Goal: Task Accomplishment & Management: Complete application form

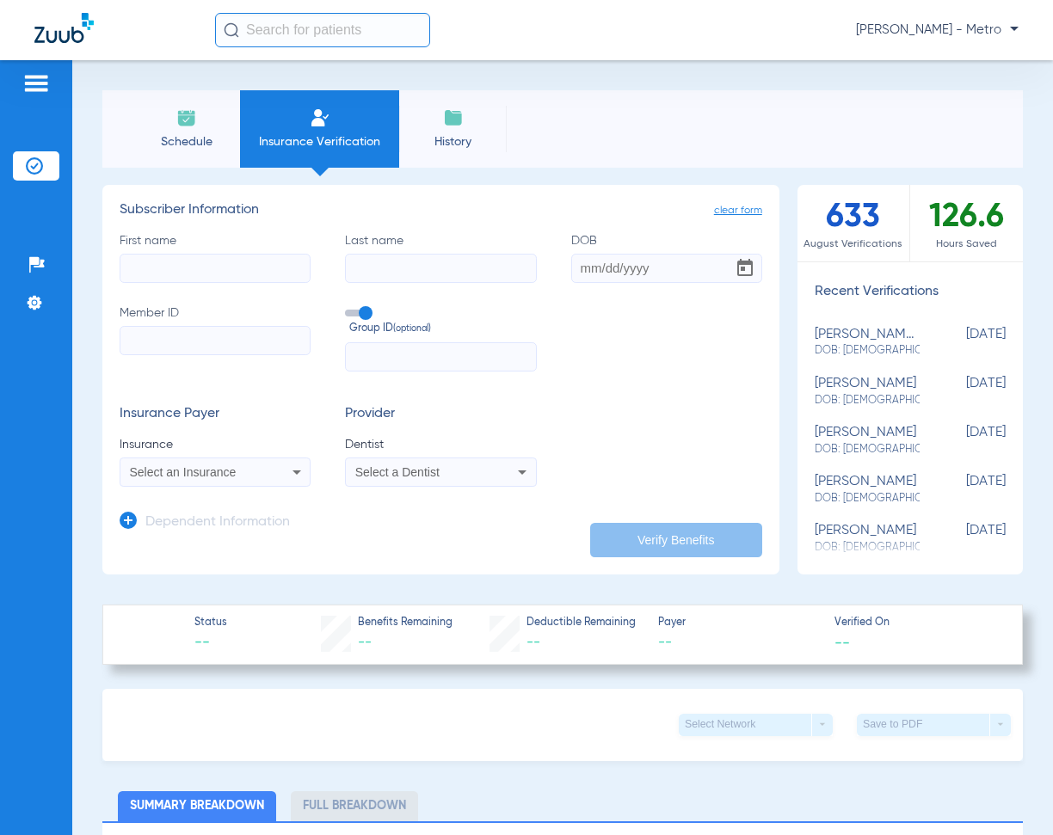
click at [174, 261] on input "First name" at bounding box center [215, 268] width 191 height 29
click at [171, 327] on input "Member ID" at bounding box center [215, 340] width 191 height 29
paste input "600652581"
type input "600652581"
click at [171, 263] on input "First name Required" at bounding box center [215, 268] width 191 height 29
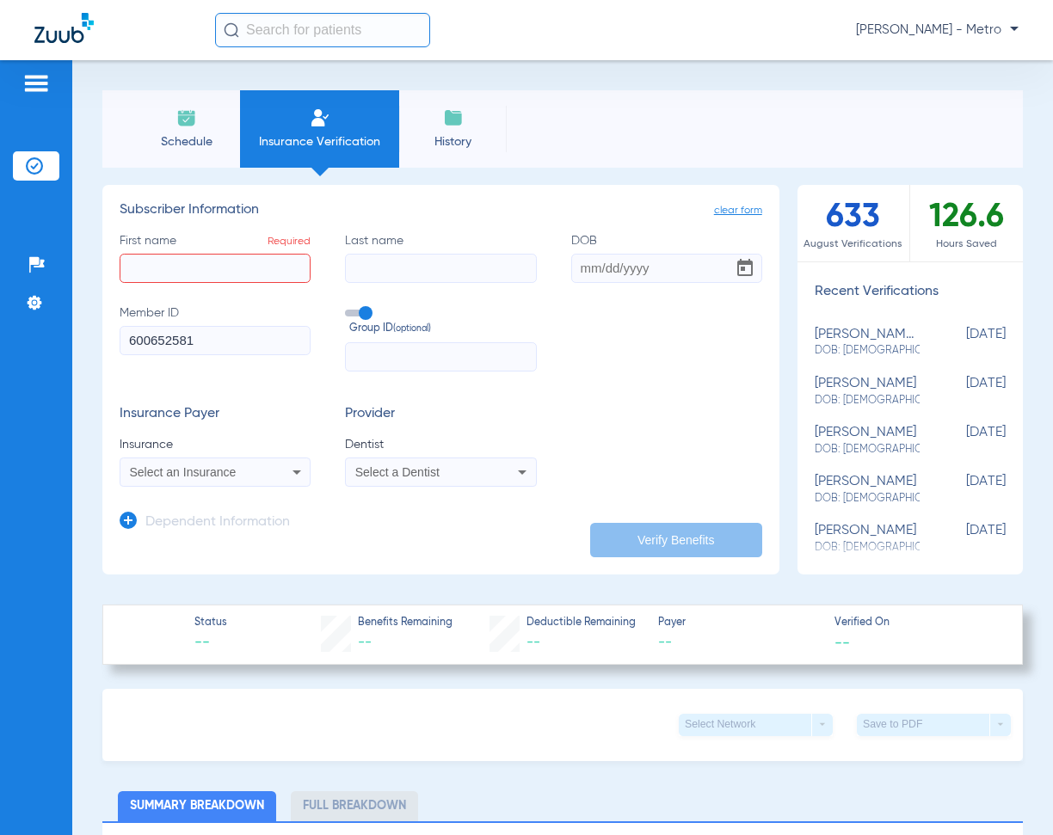
type input "e"
type input "B"
paste input "[PERSON_NAME]"
type input "[PERSON_NAME]"
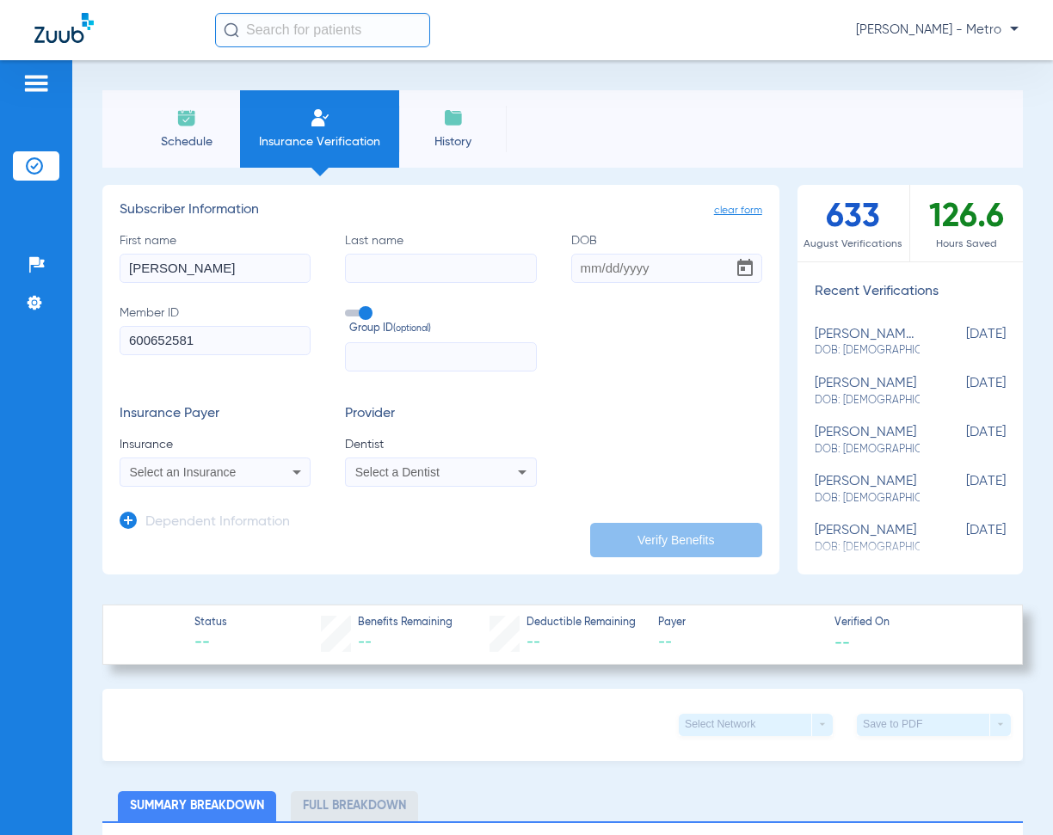
paste input "[PERSON_NAME]"
type input "[PERSON_NAME]"
click at [592, 269] on input "DOB" at bounding box center [666, 268] width 191 height 29
type input "[DATE]"
click at [211, 464] on div "Select an Insurance" at bounding box center [214, 472] width 189 height 21
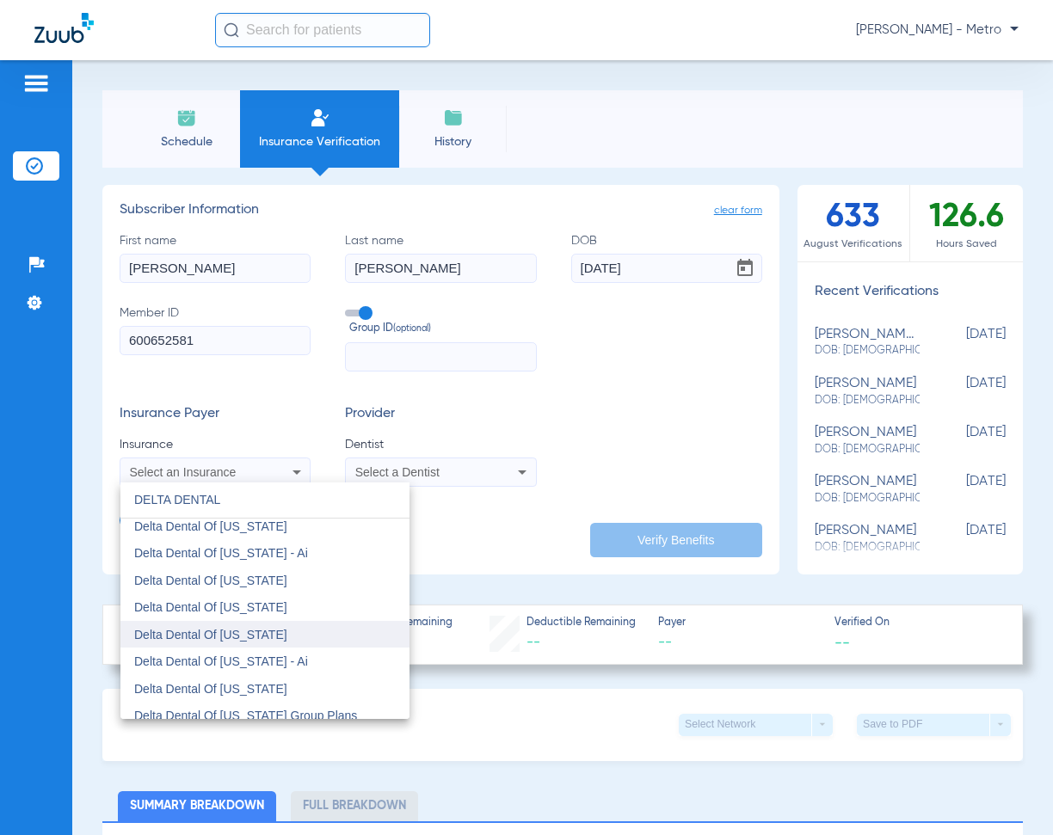
scroll to position [516, 0]
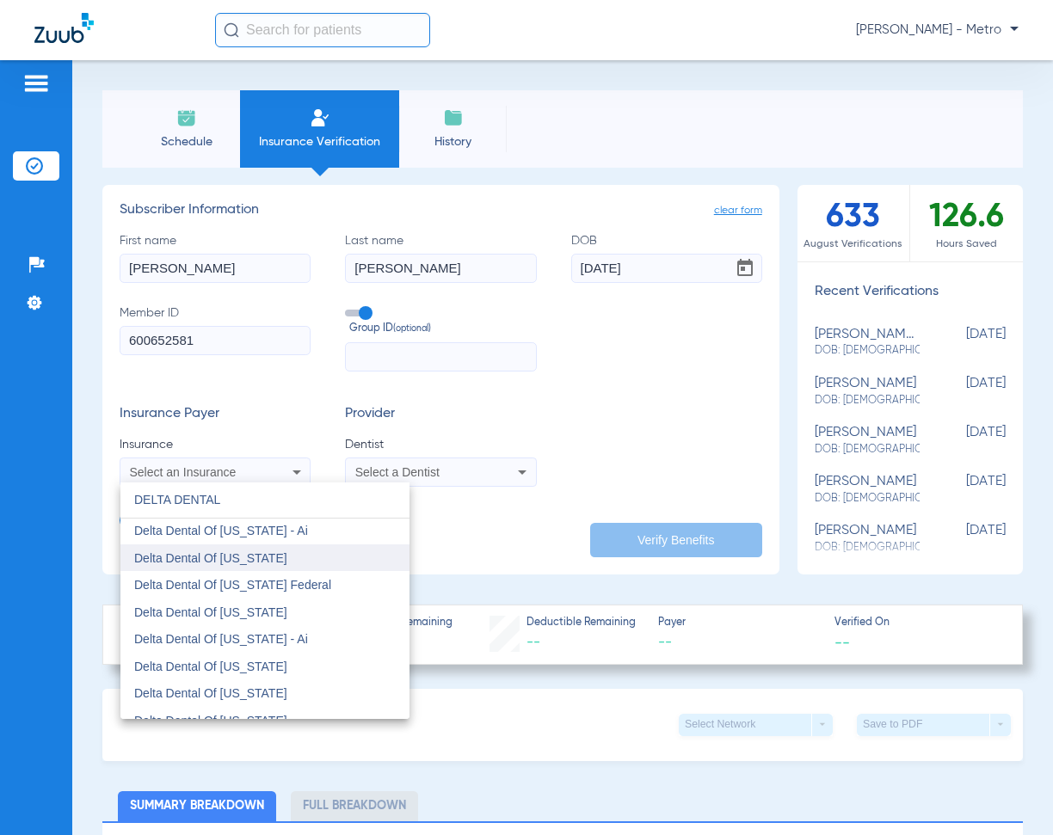
type input "DELTA DENTAL"
click at [277, 554] on mat-option "Delta Dental Of [US_STATE]" at bounding box center [264, 559] width 289 height 28
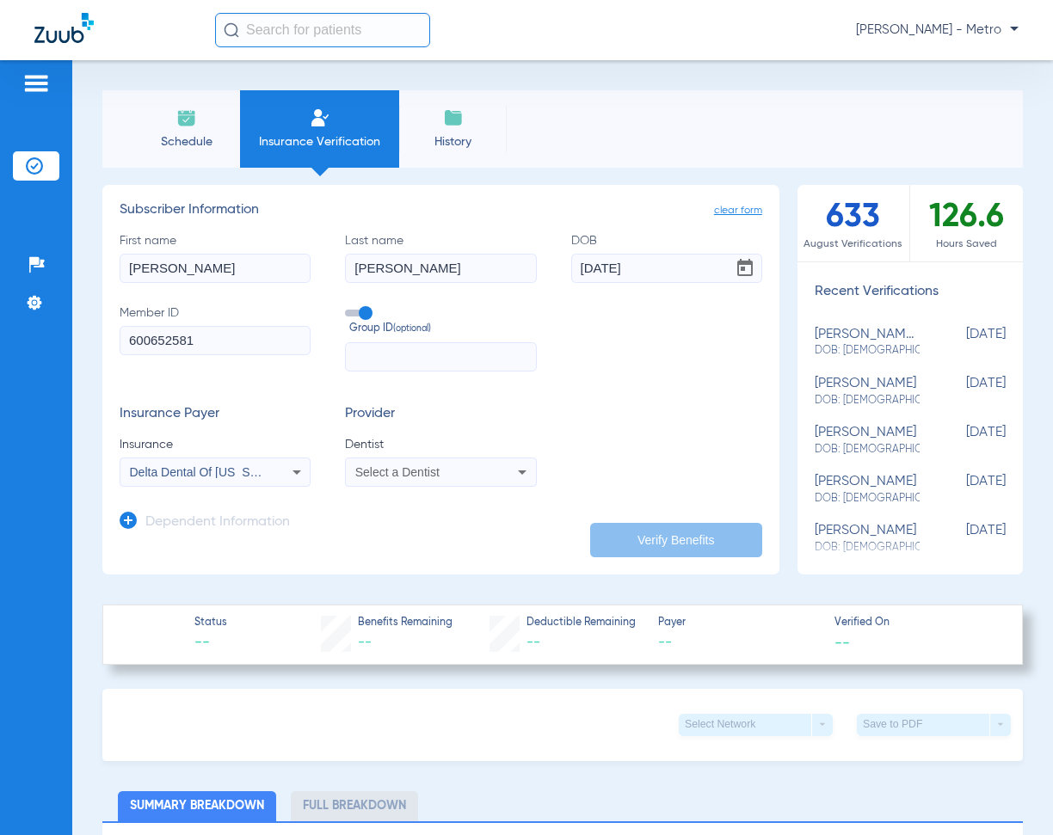
click at [381, 470] on span "Select a Dentist" at bounding box center [397, 472] width 84 height 14
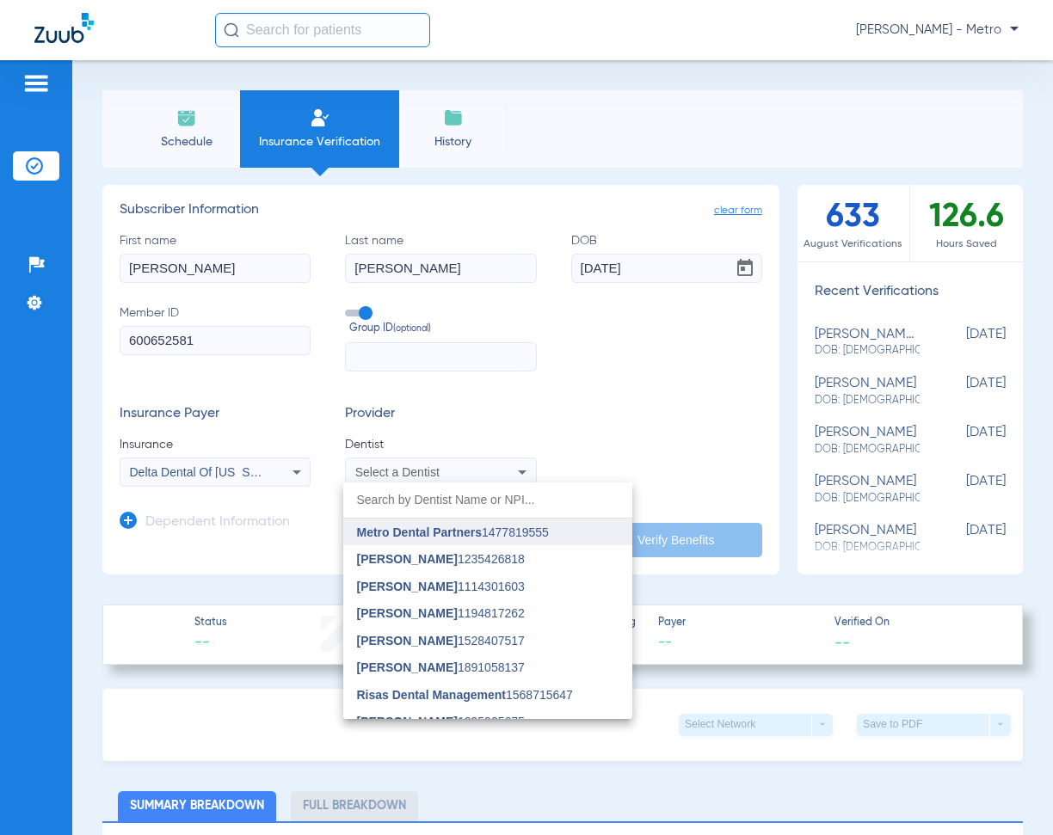
click at [477, 537] on span "Metro Dental Partners" at bounding box center [419, 533] width 125 height 14
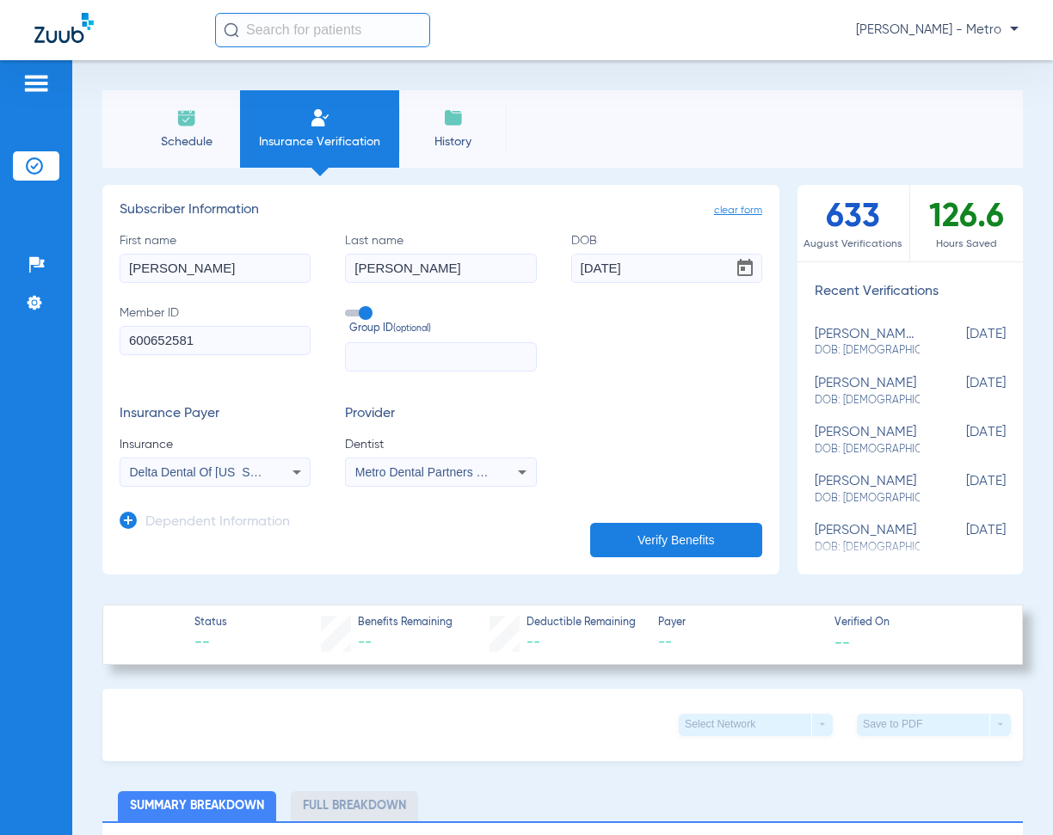
click at [668, 535] on button "Verify Benefits" at bounding box center [676, 540] width 172 height 34
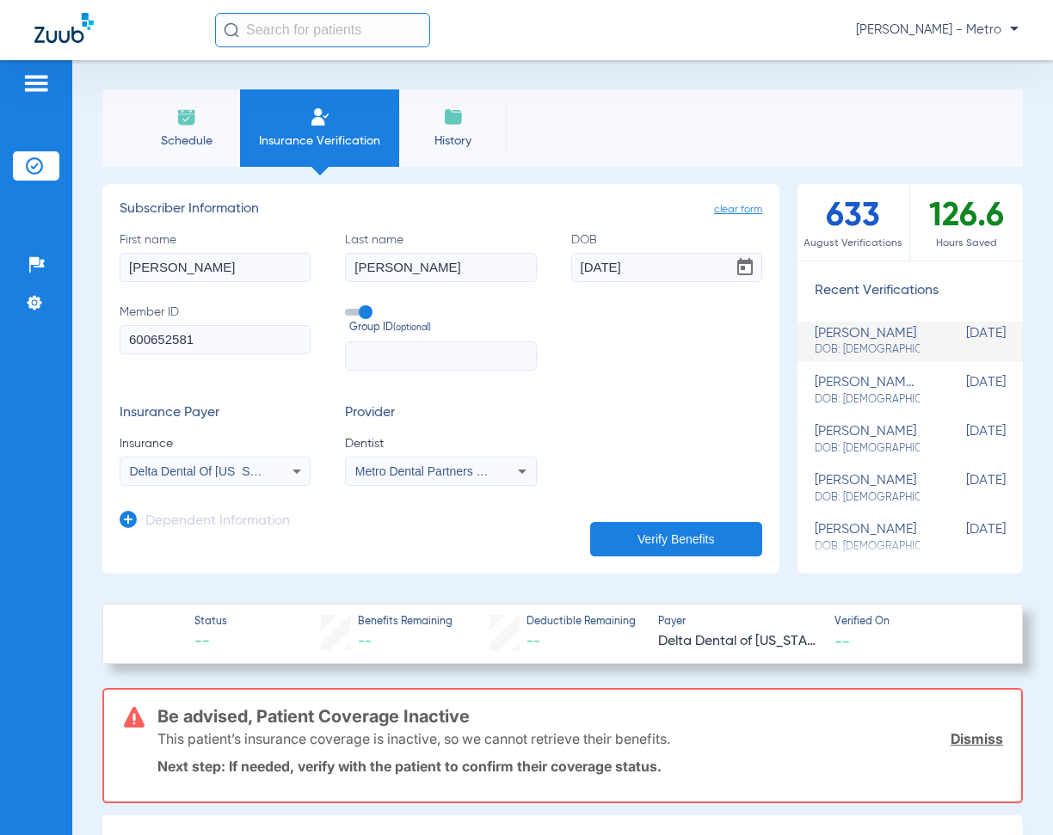
scroll to position [0, 0]
drag, startPoint x: 236, startPoint y: 348, endPoint x: -269, endPoint y: 361, distance: 505.1
click at [0, 361] on html "[PERSON_NAME] - Metro Patients Insurance Verification Setup Help Center Setting…" at bounding box center [526, 417] width 1053 height 835
paste input "765232739"
type input "765232739"
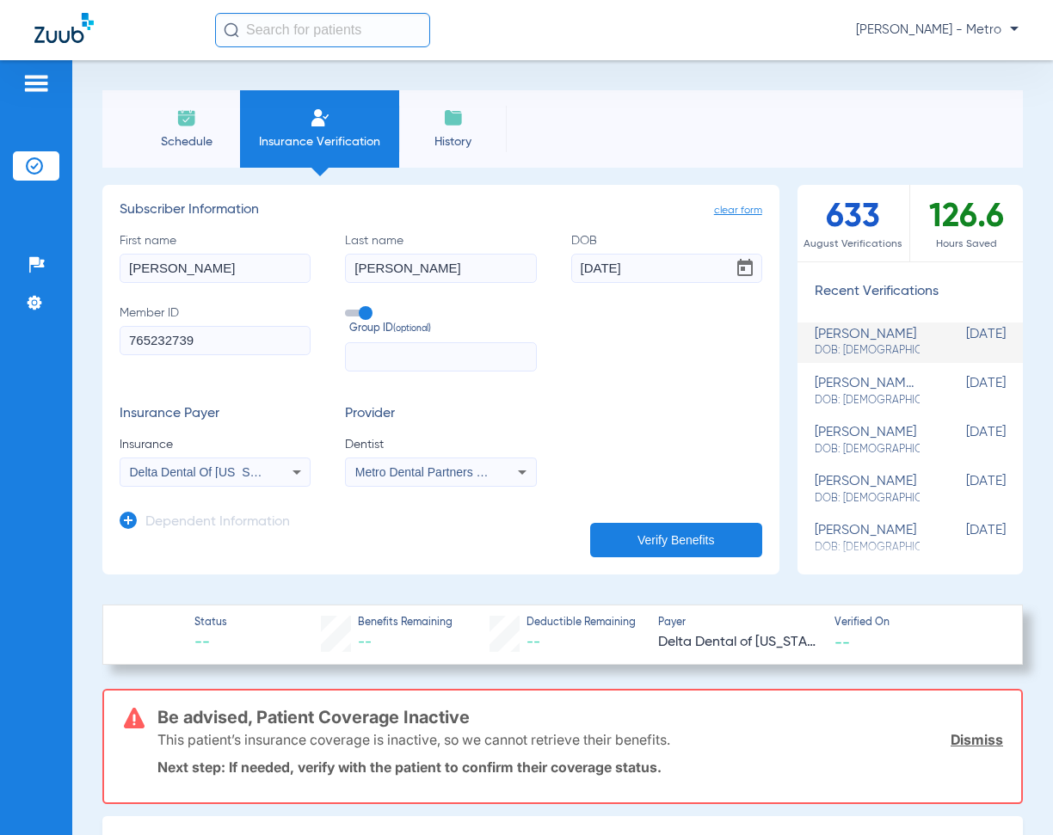
drag, startPoint x: 232, startPoint y: 263, endPoint x: 8, endPoint y: 273, distance: 224.7
click at [8, 273] on div "Patients Insurance Verification Setup Help Center Settings Schedule Insurance V…" at bounding box center [526, 477] width 1053 height 835
paste input "[PERSON_NAME]"
drag, startPoint x: 295, startPoint y: 274, endPoint x: 187, endPoint y: 266, distance: 108.7
click at [187, 266] on input "[PERSON_NAME]" at bounding box center [215, 268] width 191 height 29
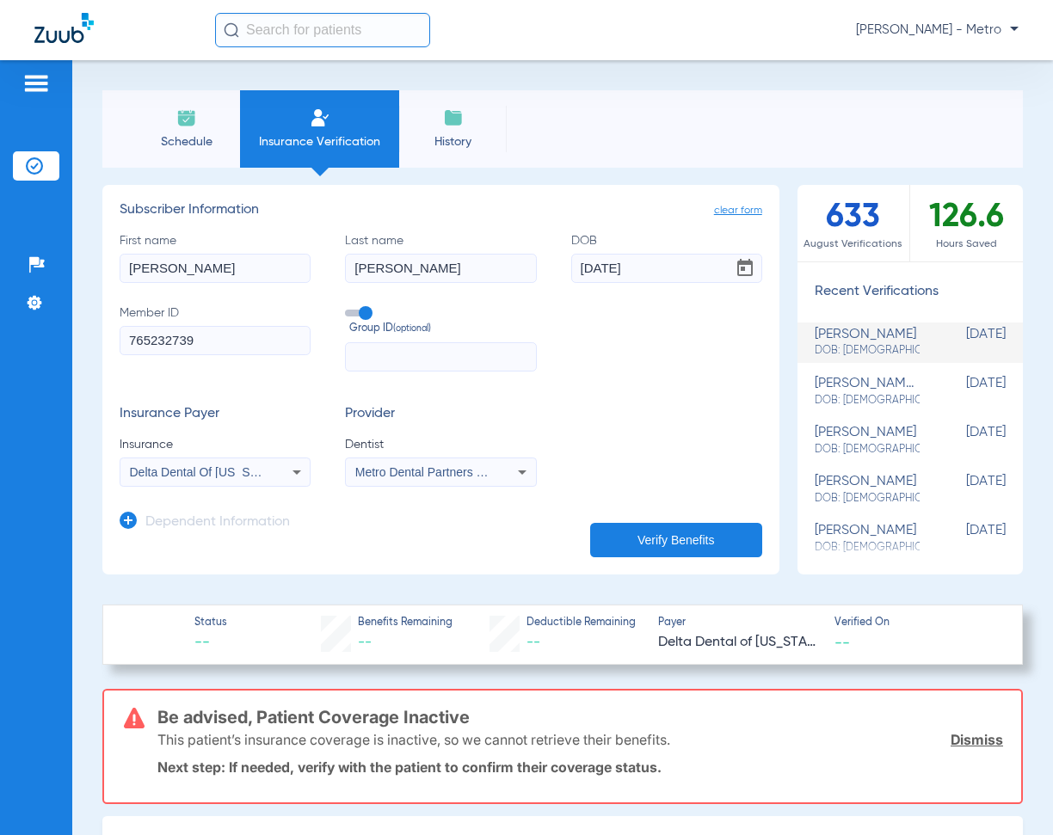
type input "[PERSON_NAME]"
drag, startPoint x: 443, startPoint y: 270, endPoint x: 49, endPoint y: 256, distance: 394.2
click at [51, 258] on div "Patients Insurance Verification Setup Help Center Settings Schedule Insurance V…" at bounding box center [526, 477] width 1053 height 835
paste input "[PERSON_NAME]"
type input "[PERSON_NAME]"
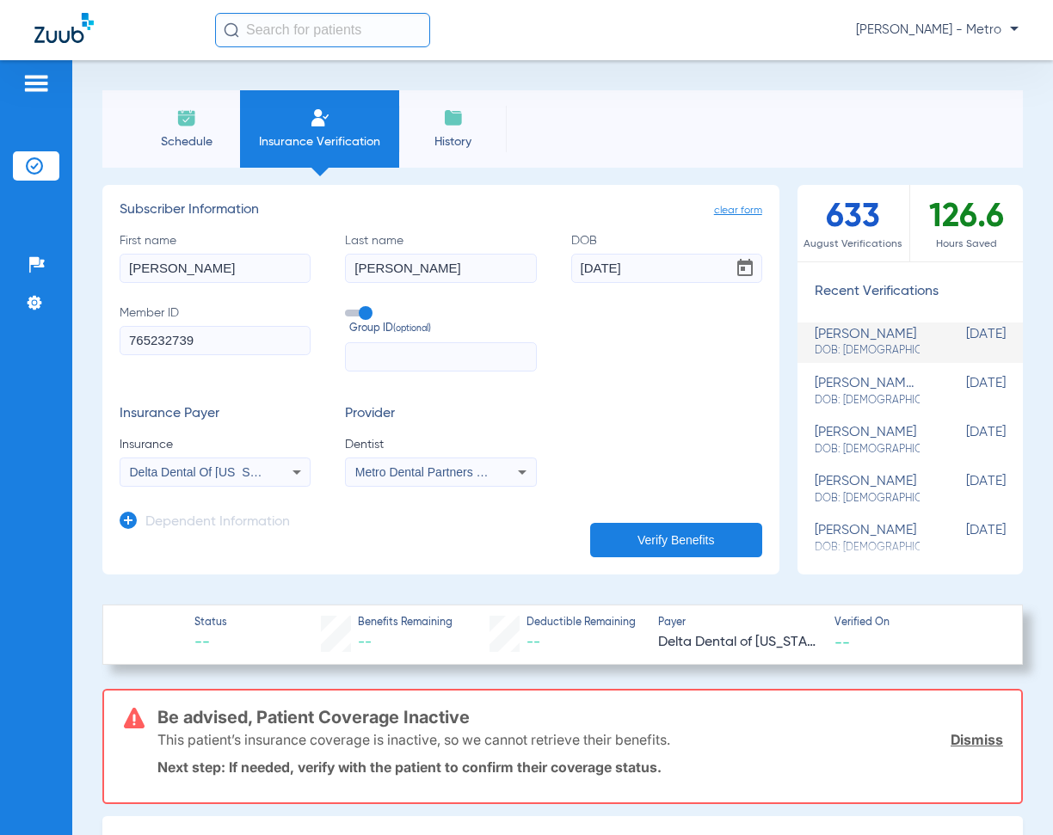
drag, startPoint x: 643, startPoint y: 271, endPoint x: 559, endPoint y: 272, distance: 83.4
click at [561, 272] on div "First name [PERSON_NAME] Last name [PERSON_NAME] DOB [DEMOGRAPHIC_DATA] Member …" at bounding box center [441, 301] width 643 height 139
type input "[DATE]"
click at [256, 458] on mat-select "Delta Dental Of [US_STATE]" at bounding box center [215, 472] width 191 height 29
click at [261, 470] on span "Delta Dental Of [US_STATE]" at bounding box center [206, 472] width 153 height 14
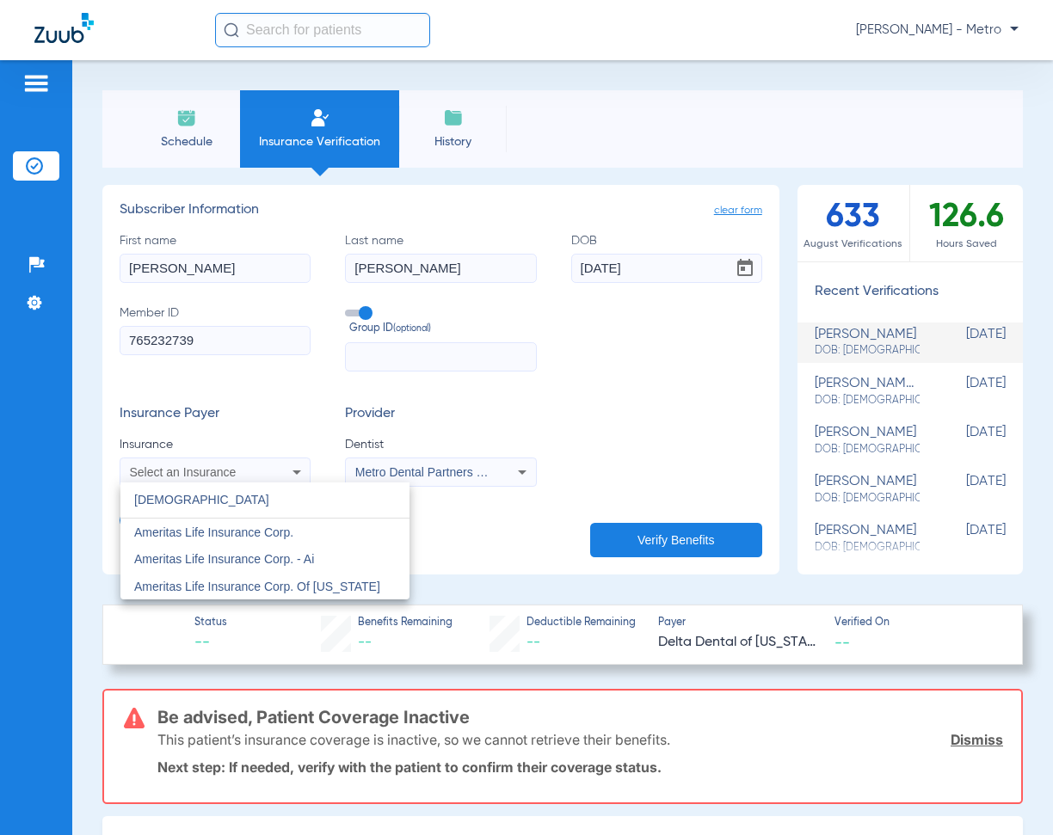
drag, startPoint x: 280, startPoint y: 498, endPoint x: -27, endPoint y: 503, distance: 307.1
click at [0, 503] on html "[PERSON_NAME] - Metro Patients Insurance Verification Setup Help Center Setting…" at bounding box center [526, 417] width 1053 height 835
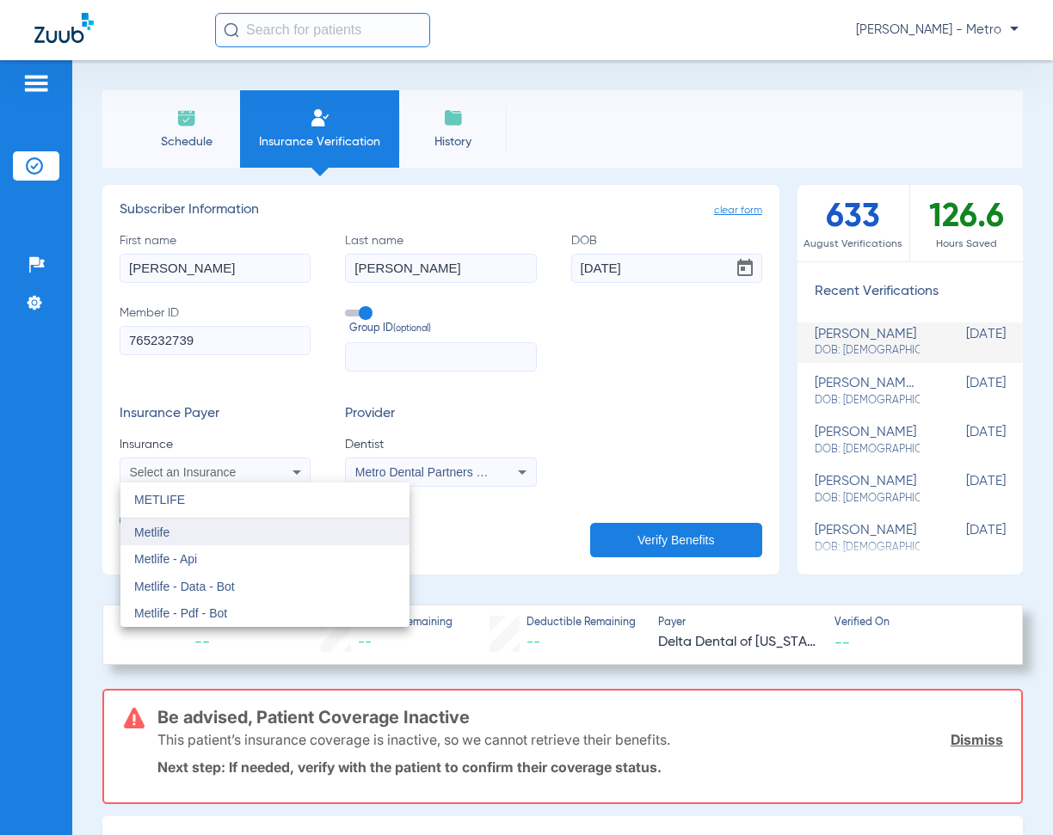
type input "METLIFE"
click at [171, 526] on mat-option "Metlife" at bounding box center [264, 533] width 289 height 28
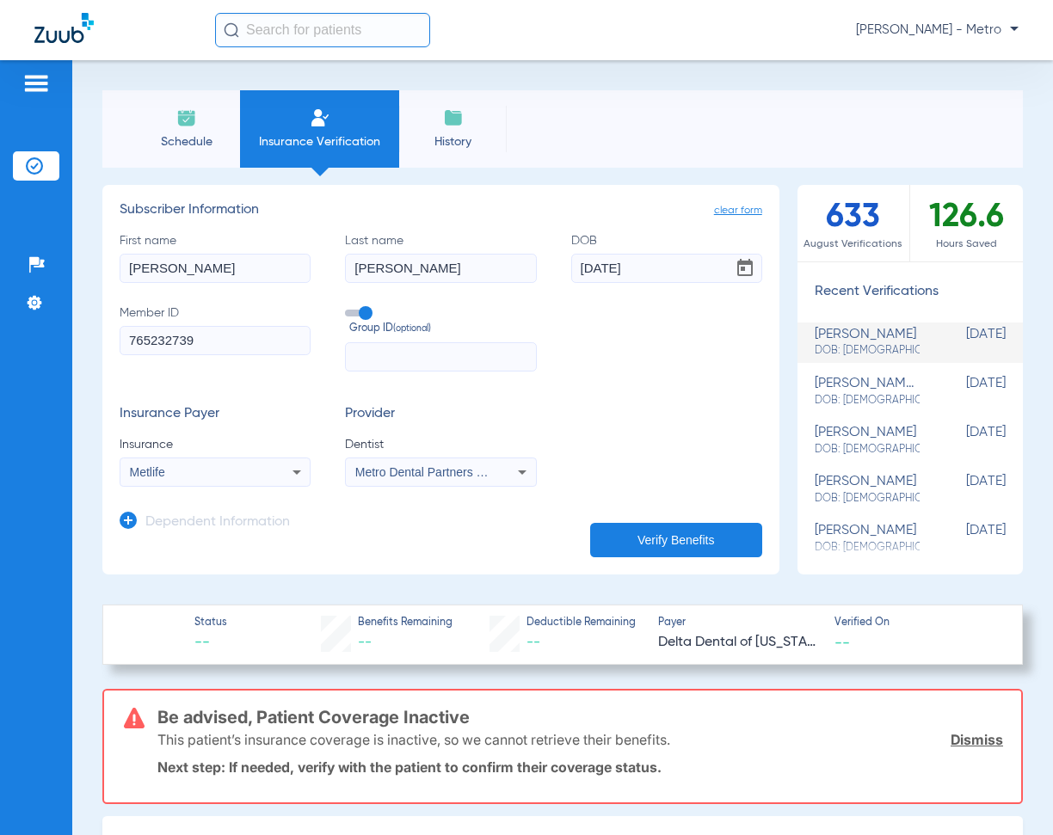
click at [595, 406] on div "Insurance Payer Insurance Metlife Provider Dentist Metro Dental Partners 147781…" at bounding box center [441, 446] width 643 height 81
click at [653, 524] on button "Verify Benefits" at bounding box center [676, 540] width 172 height 34
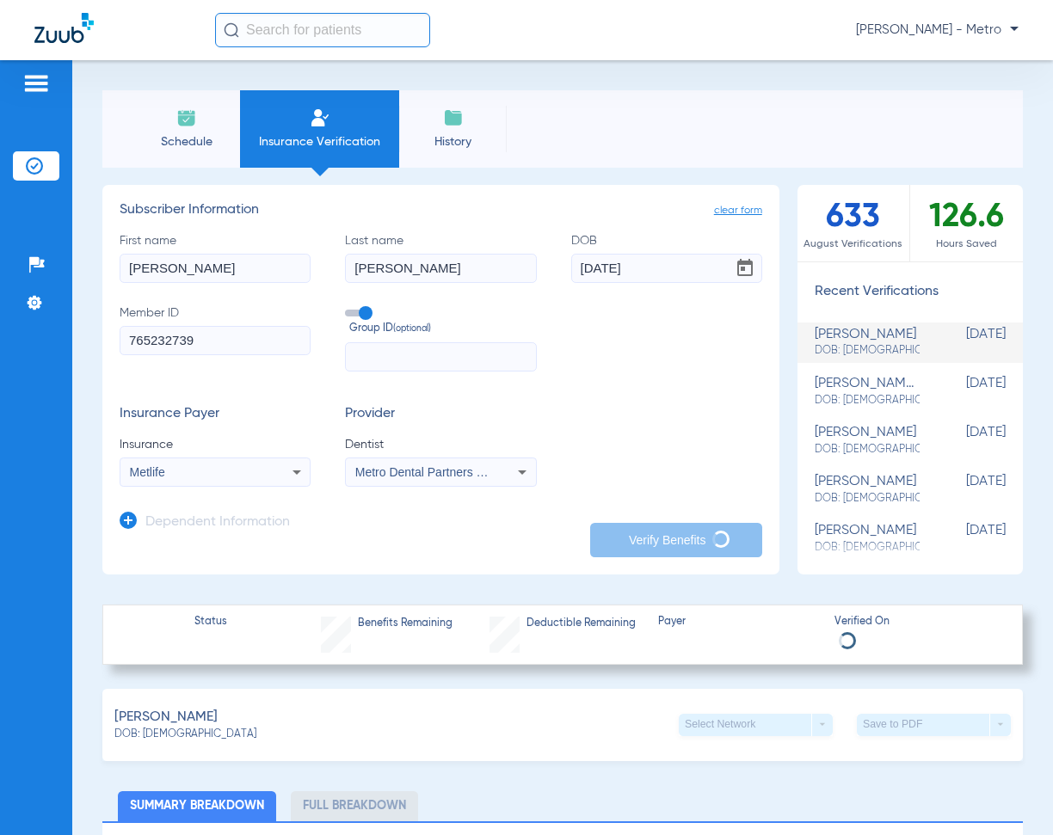
click at [134, 520] on icon at bounding box center [128, 520] width 17 height 17
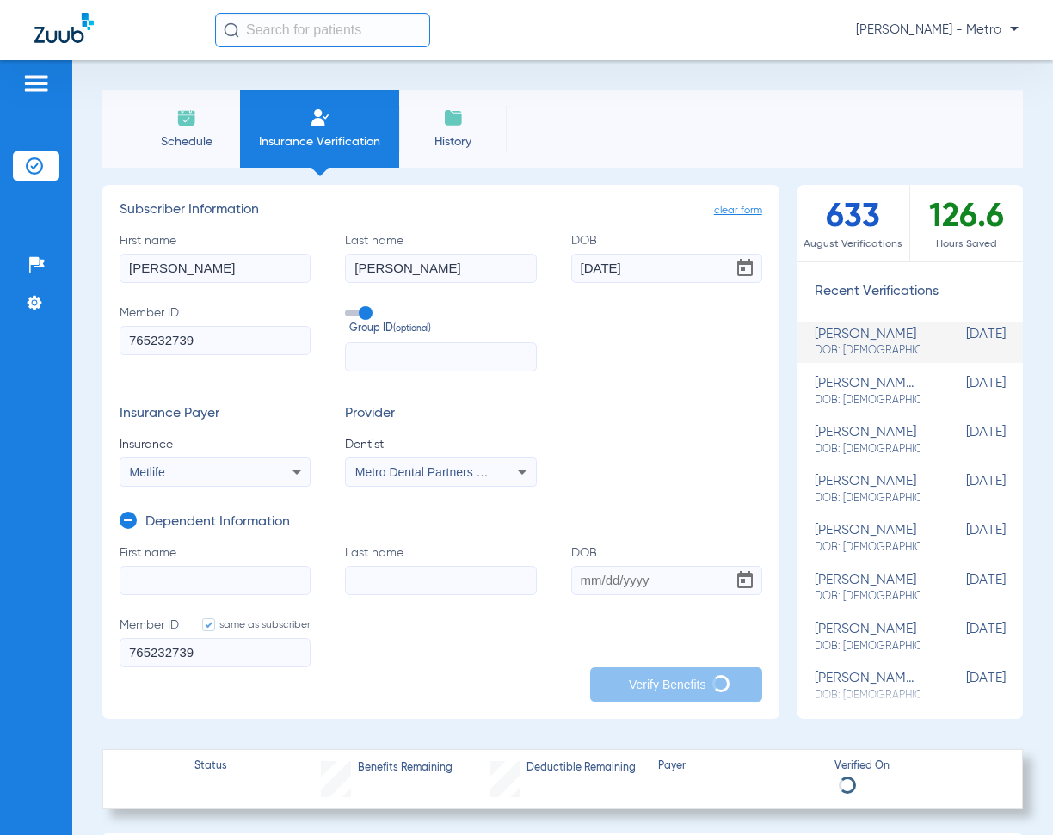
click at [201, 575] on input "First name" at bounding box center [215, 580] width 191 height 29
type input "[PERSON_NAME]"
type input "[DATE]"
click at [470, 637] on form "First name [PERSON_NAME] Last name [PERSON_NAME] DOB [DEMOGRAPHIC_DATA] Member …" at bounding box center [441, 617] width 643 height 145
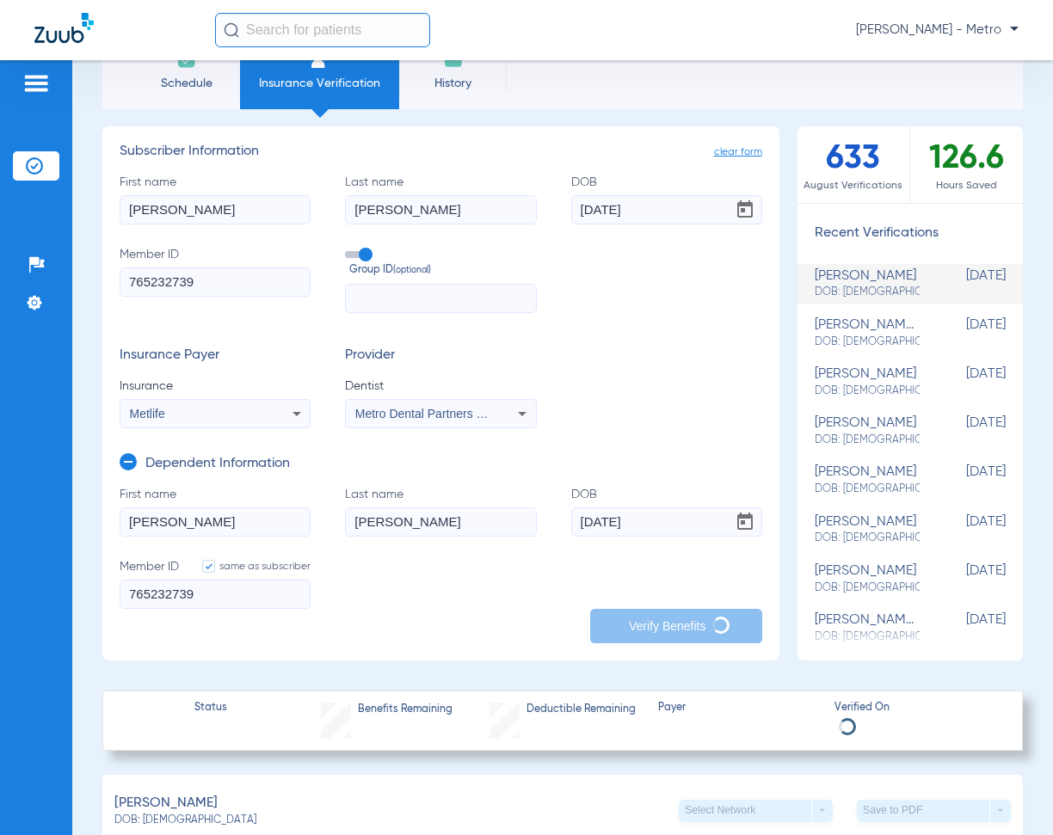
scroll to position [86, 0]
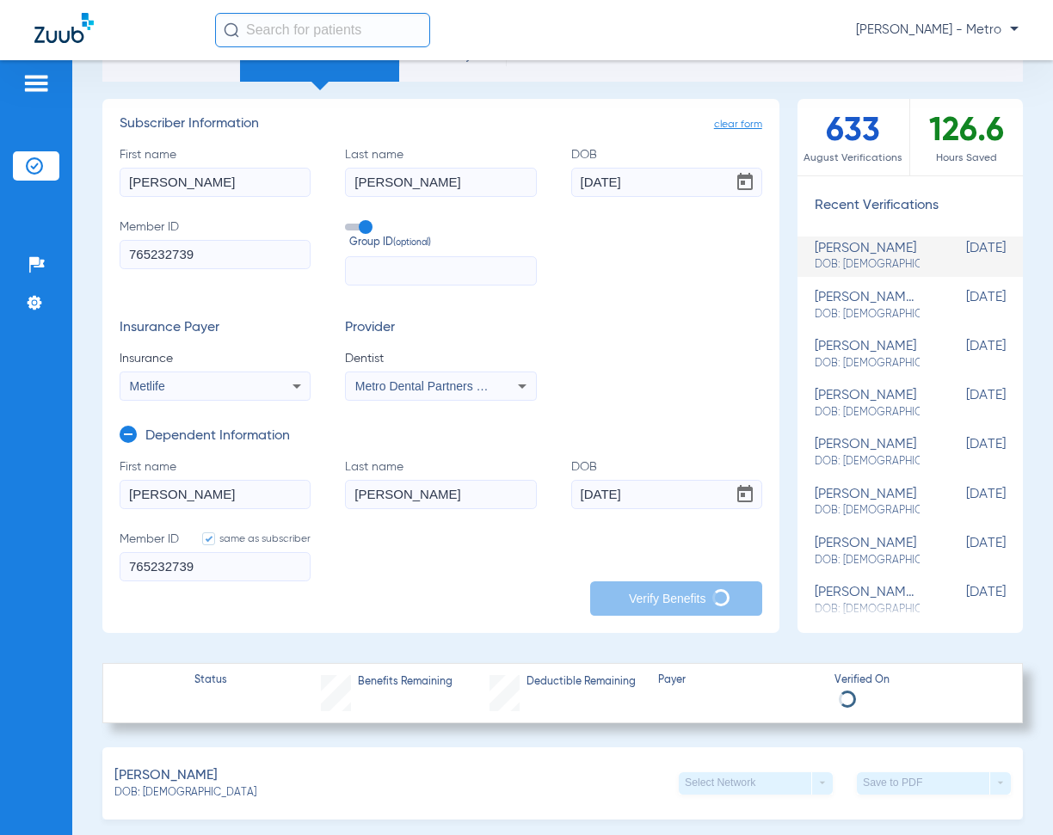
type input "[PERSON_NAME]"
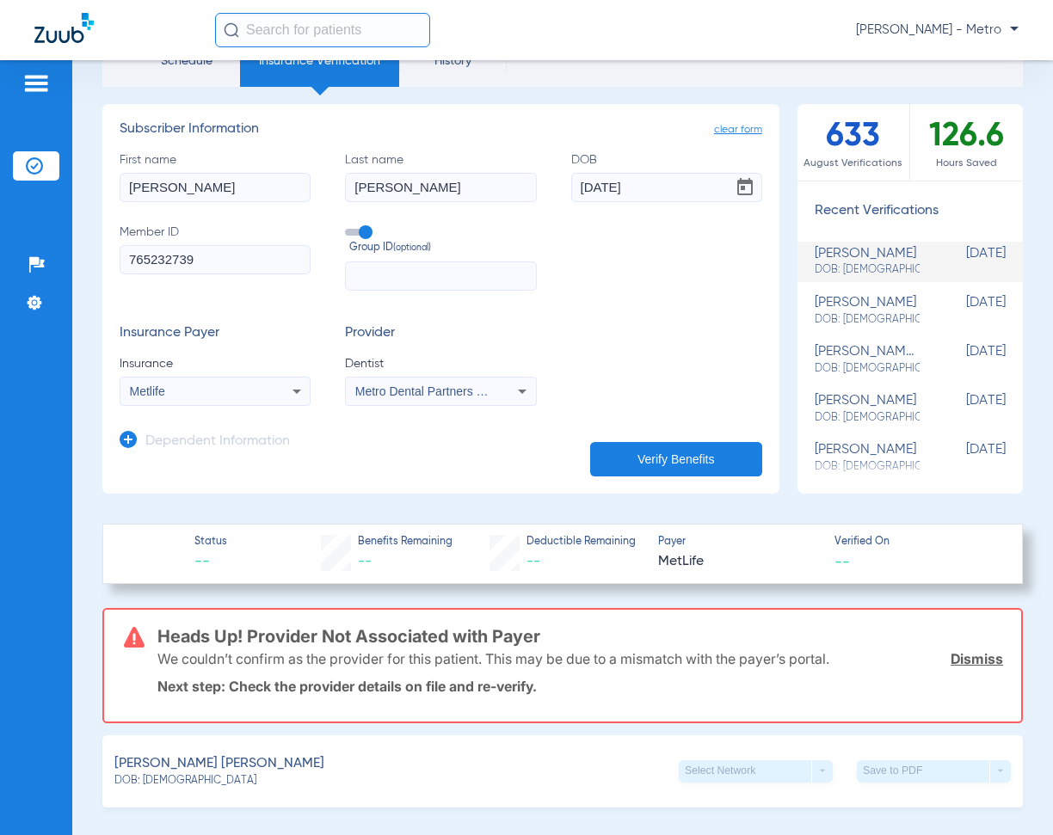
scroll to position [0, 0]
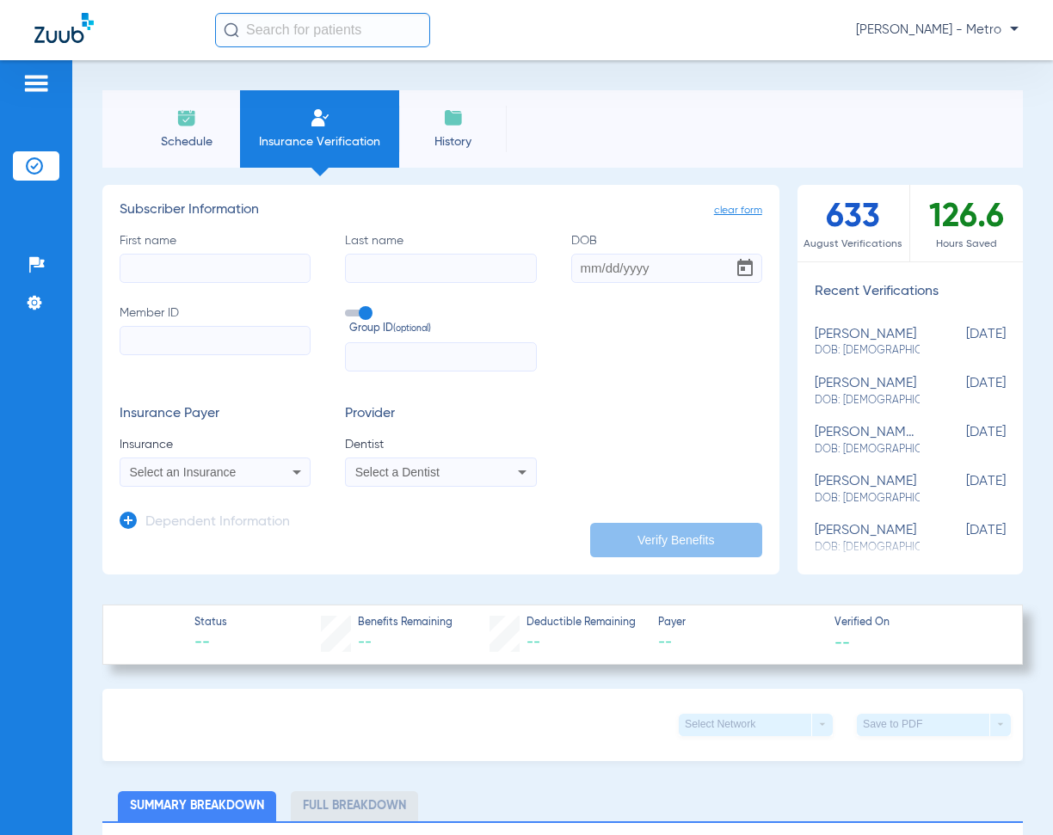
click at [202, 277] on input "First name" at bounding box center [215, 268] width 191 height 29
paste input "[PERSON_NAME]"
drag, startPoint x: 252, startPoint y: 276, endPoint x: 169, endPoint y: 271, distance: 82.7
click at [169, 271] on input "[PERSON_NAME]" at bounding box center [215, 268] width 191 height 29
type input "[PERSON_NAME]"
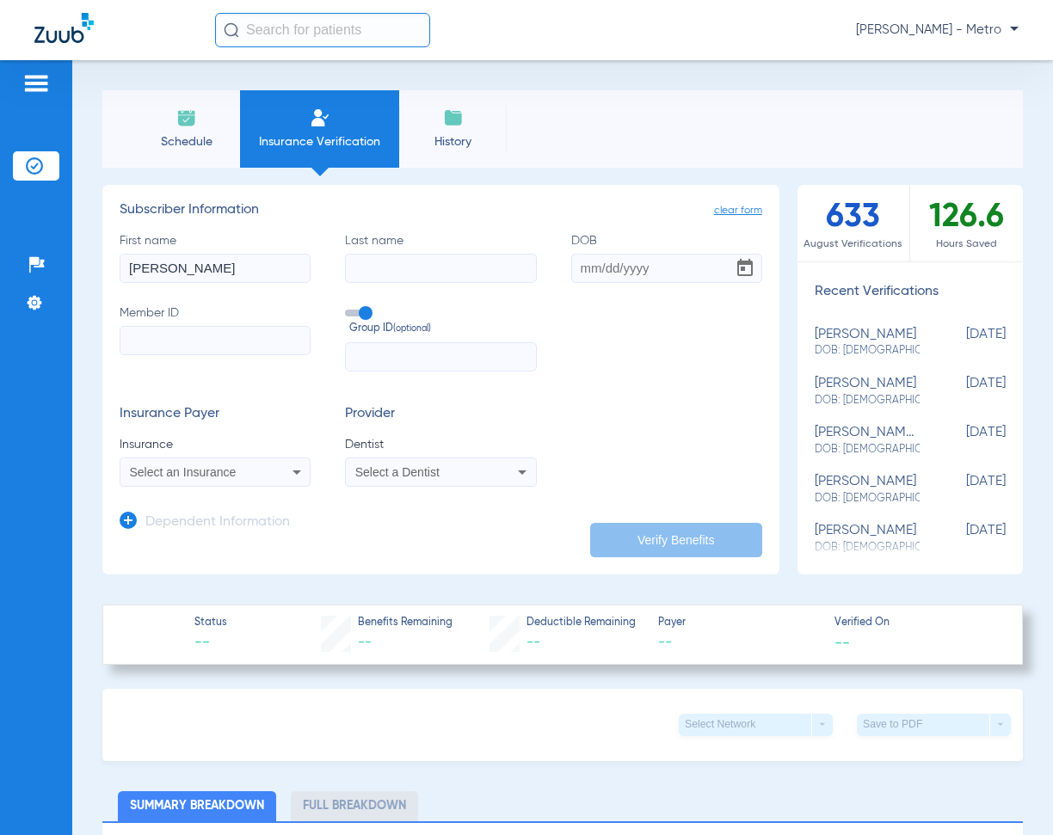
click at [381, 265] on input "Last name" at bounding box center [440, 268] width 191 height 29
type input "r"
type input "[PERSON_NAME]"
paste input "639202148"
type input "639202148"
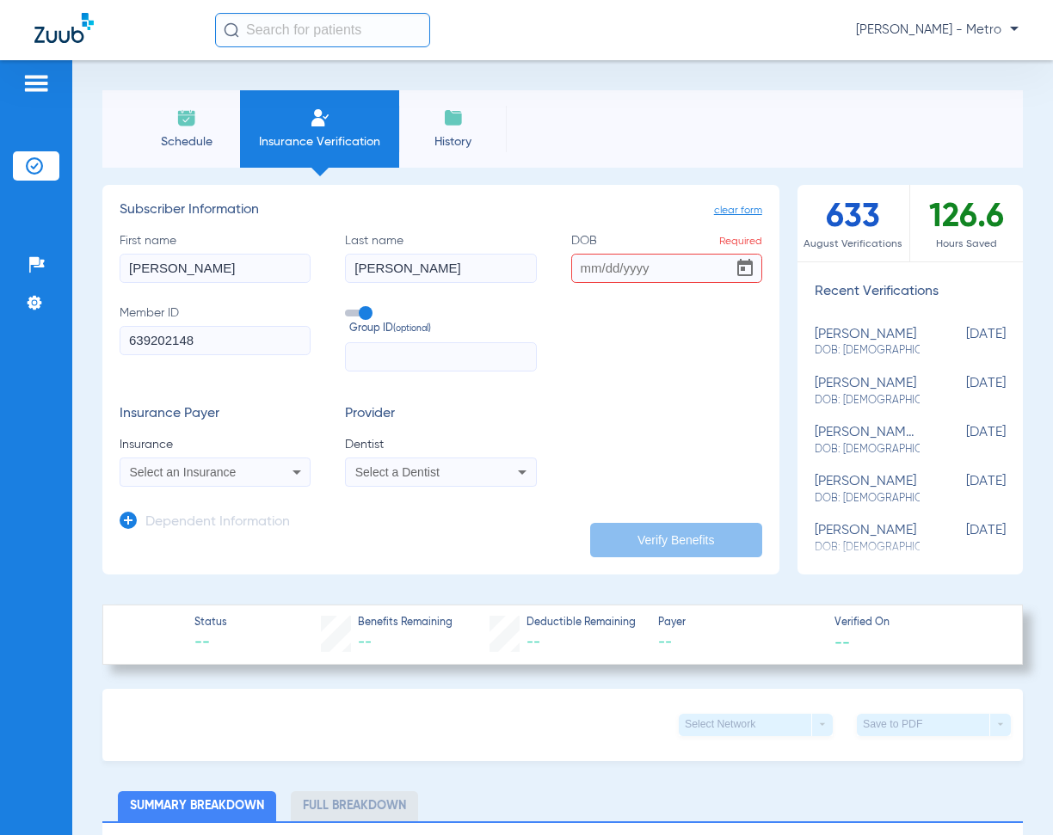
click at [169, 474] on span "Select an Insurance" at bounding box center [183, 472] width 107 height 14
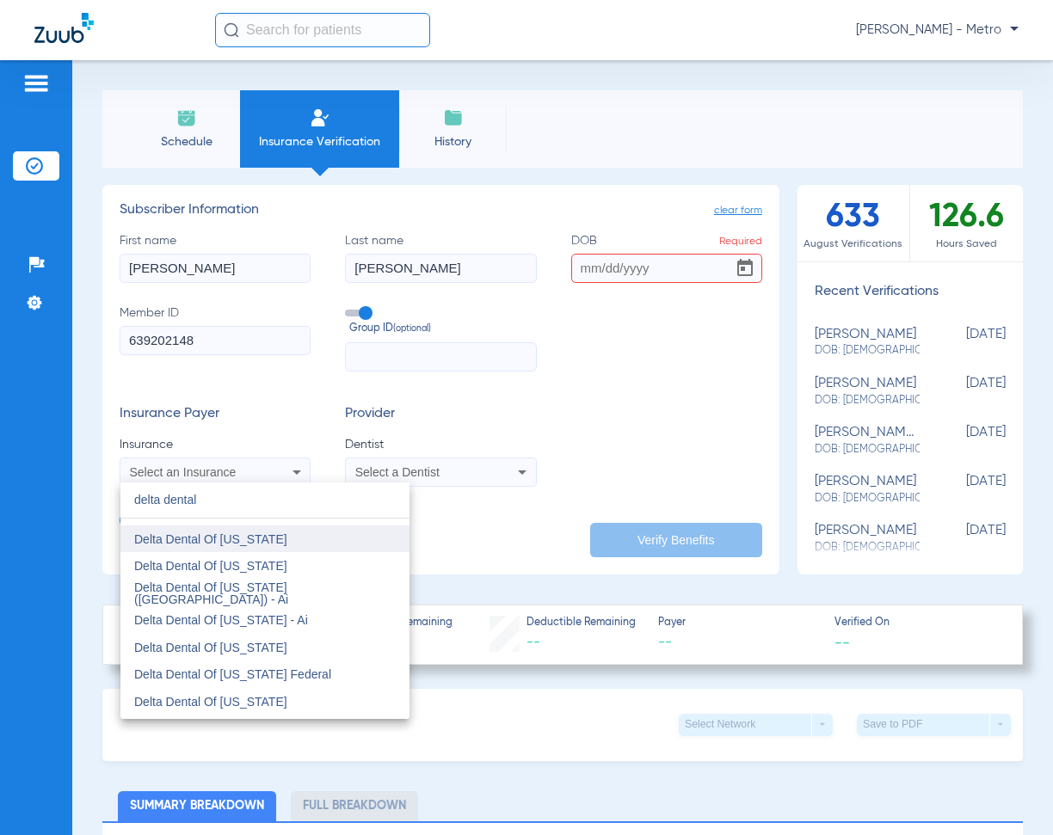
scroll to position [430, 0]
type input "delta dental"
click at [271, 532] on mat-option "Delta Dental Of [US_STATE]" at bounding box center [264, 536] width 289 height 28
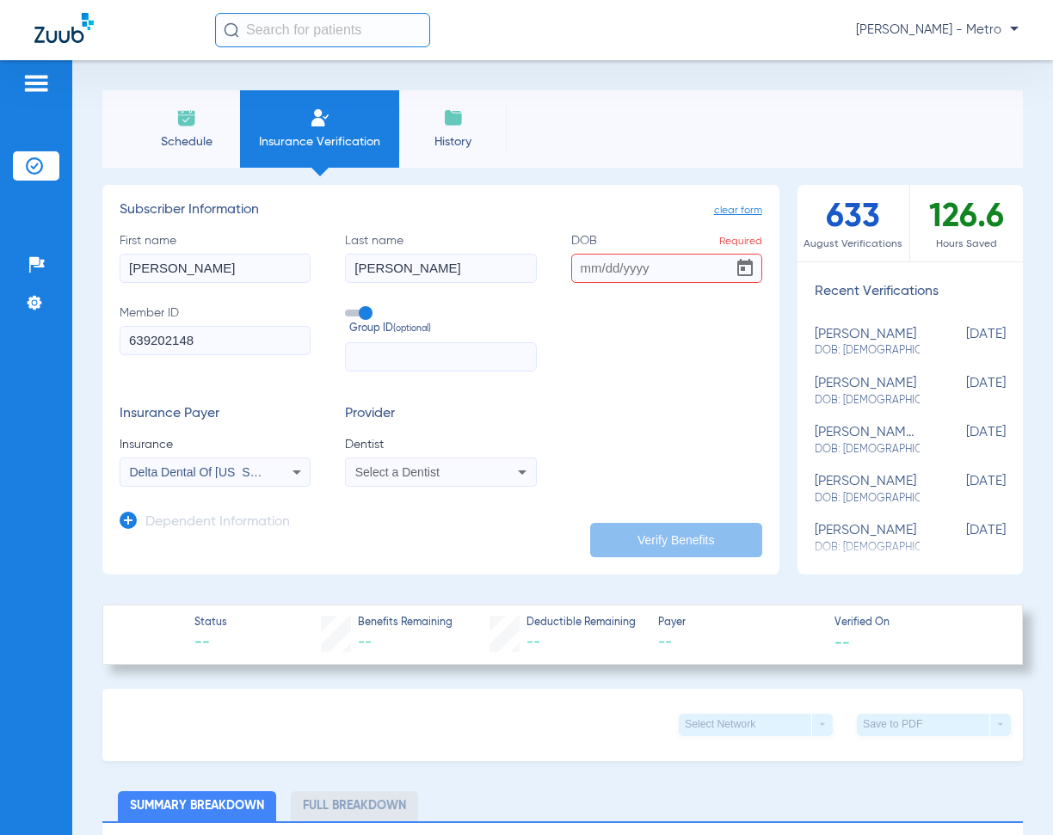
click at [385, 465] on span "Select a Dentist" at bounding box center [397, 472] width 84 height 14
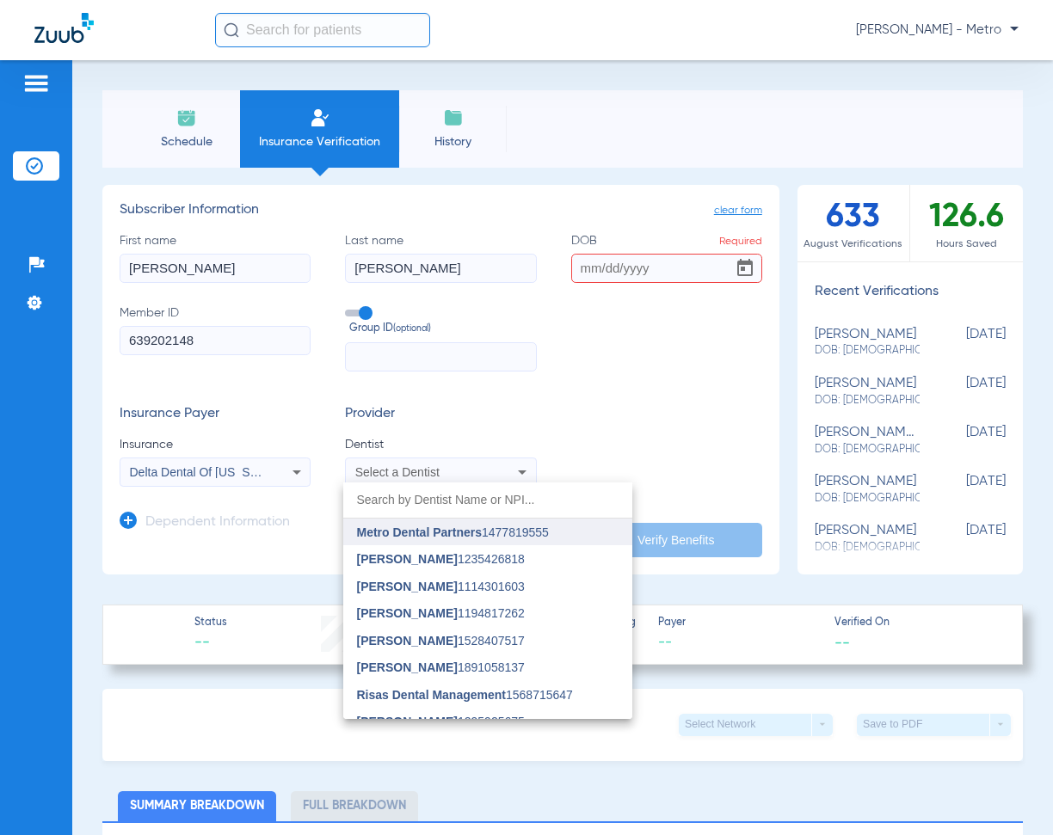
click at [437, 530] on span "Metro Dental Partners" at bounding box center [419, 533] width 125 height 14
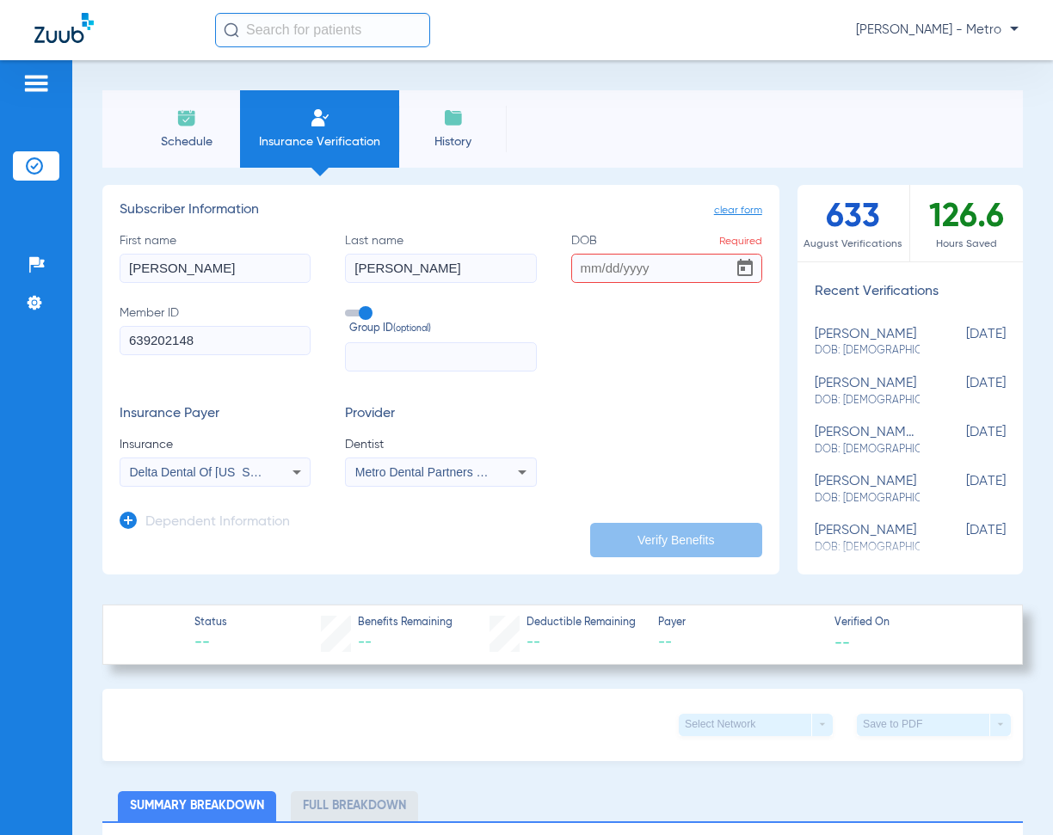
click at [578, 270] on input "DOB Required" at bounding box center [666, 268] width 191 height 29
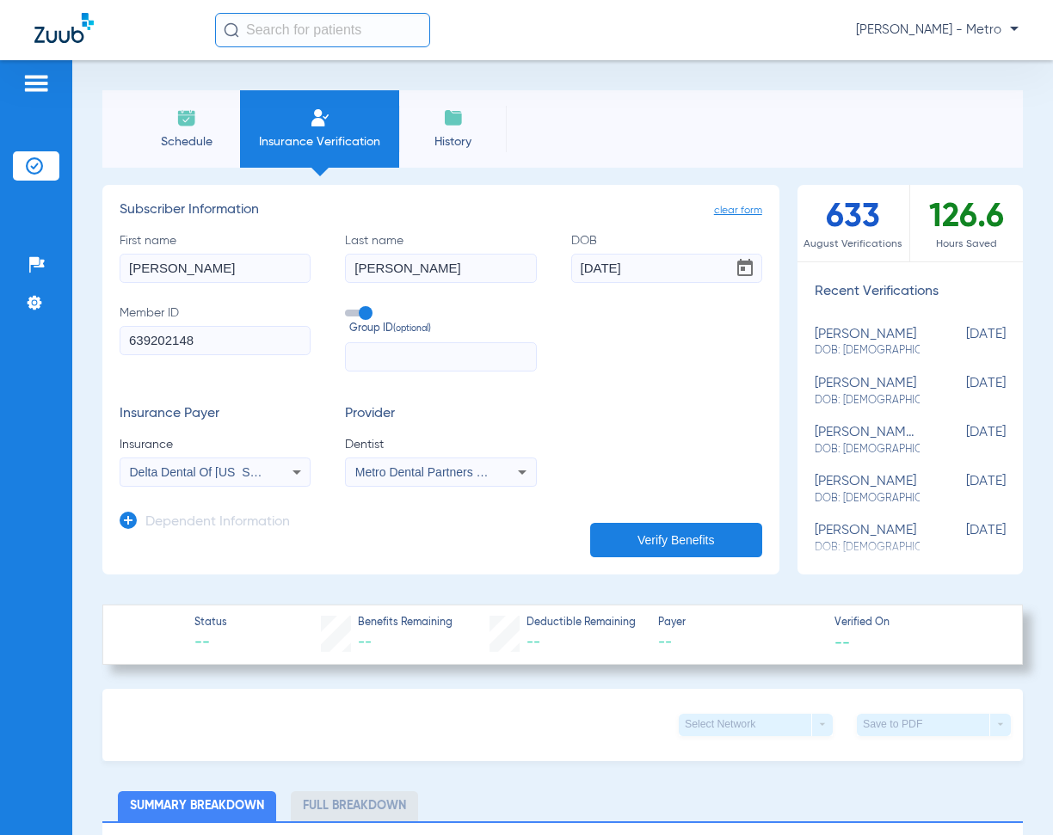
type input "09/26/1974"
click at [657, 523] on button "Verify Benefits" at bounding box center [676, 540] width 172 height 34
click at [131, 521] on icon at bounding box center [128, 520] width 17 height 17
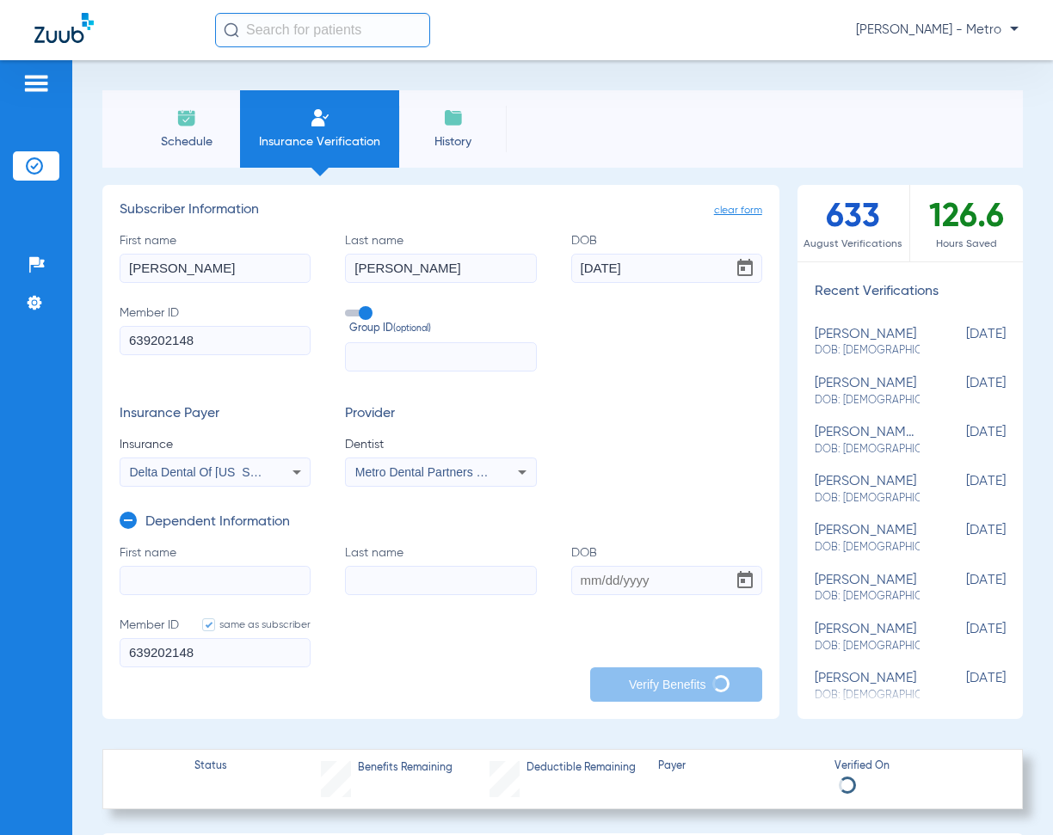
click at [175, 571] on input "First name" at bounding box center [215, 580] width 191 height 29
type input "briseis"
type input "rivero"
type input "04/05/2007"
click at [408, 658] on form "First name briseis Last name rivero DOB 04/05/2007 Member ID same as subscriber…" at bounding box center [441, 617] width 643 height 145
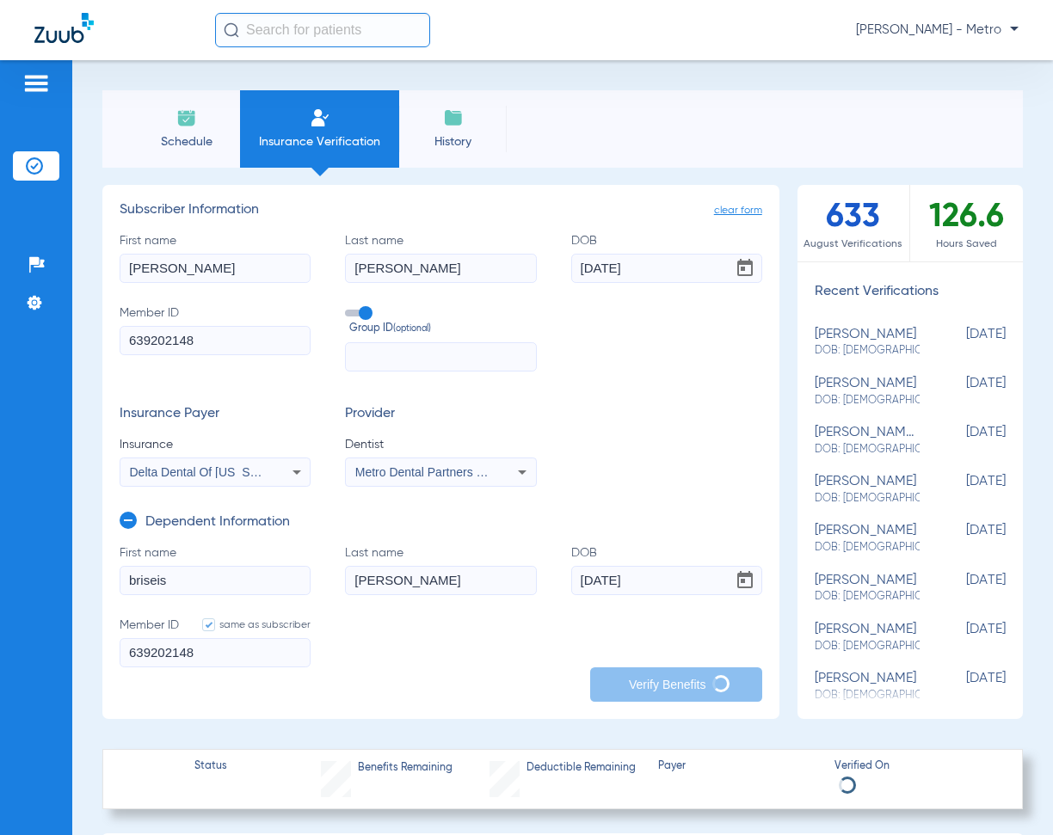
click at [459, 643] on form "First name briseis Last name rivero DOB 04/05/2007 Member ID same as subscriber…" at bounding box center [441, 617] width 643 height 145
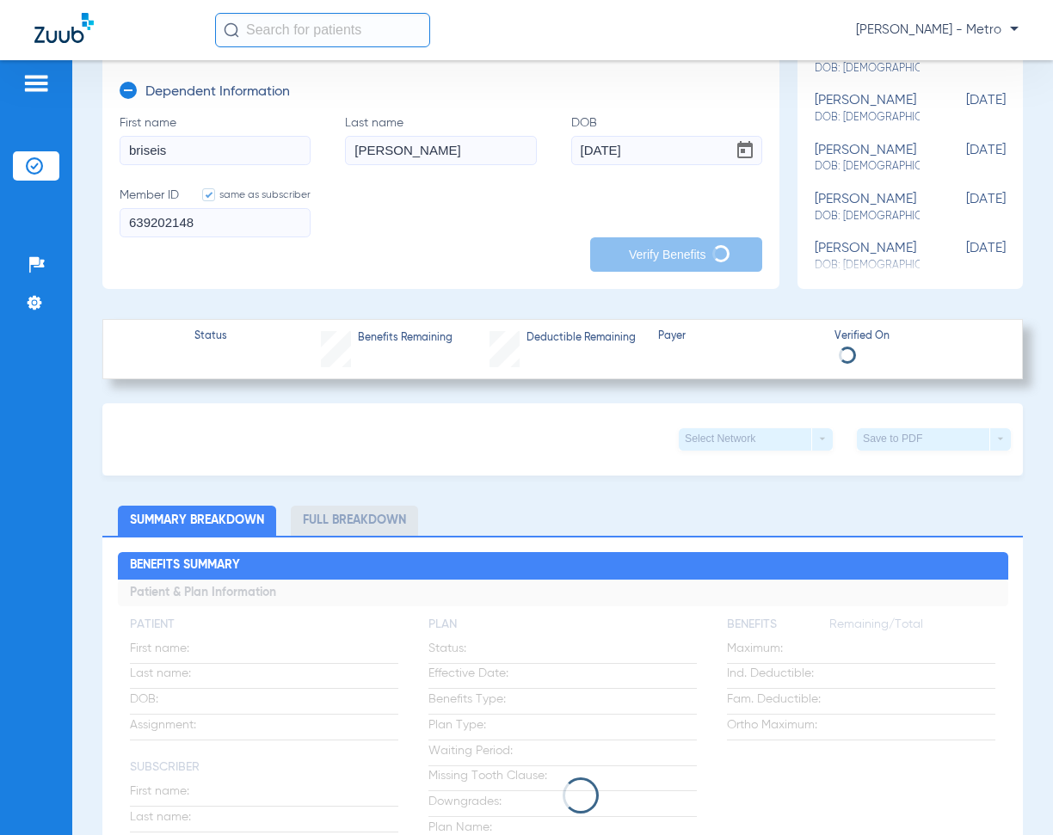
type input "Gloria"
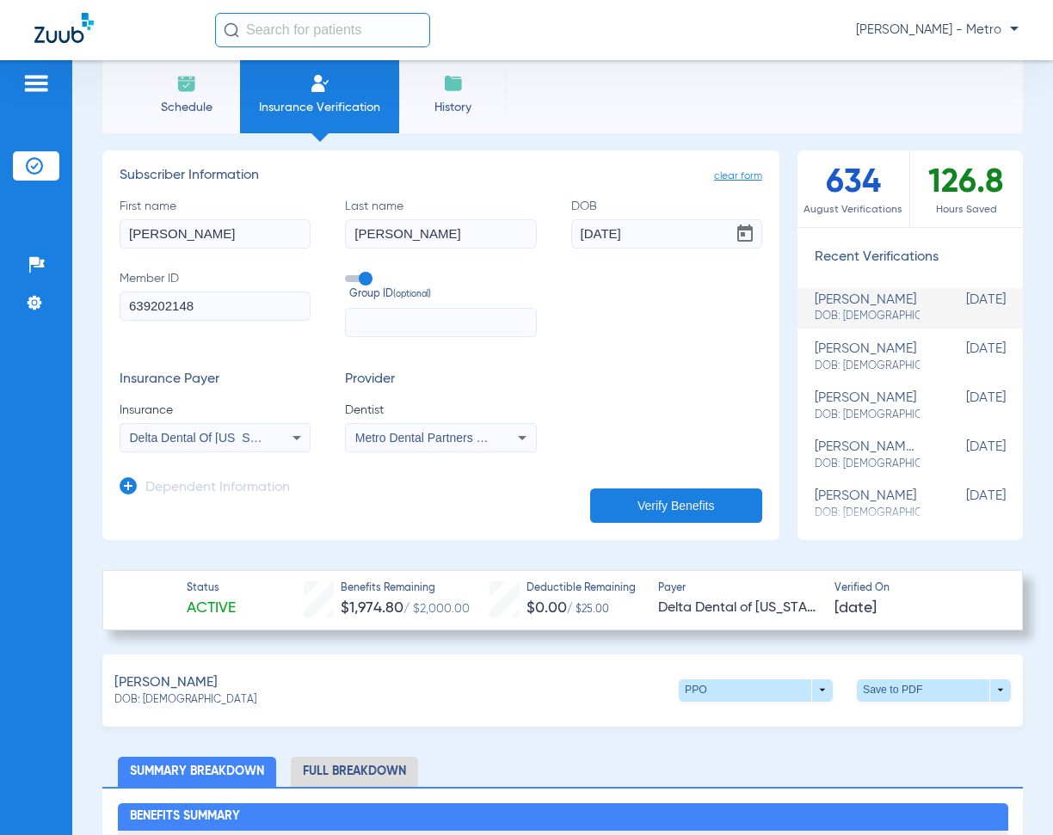
scroll to position [0, 0]
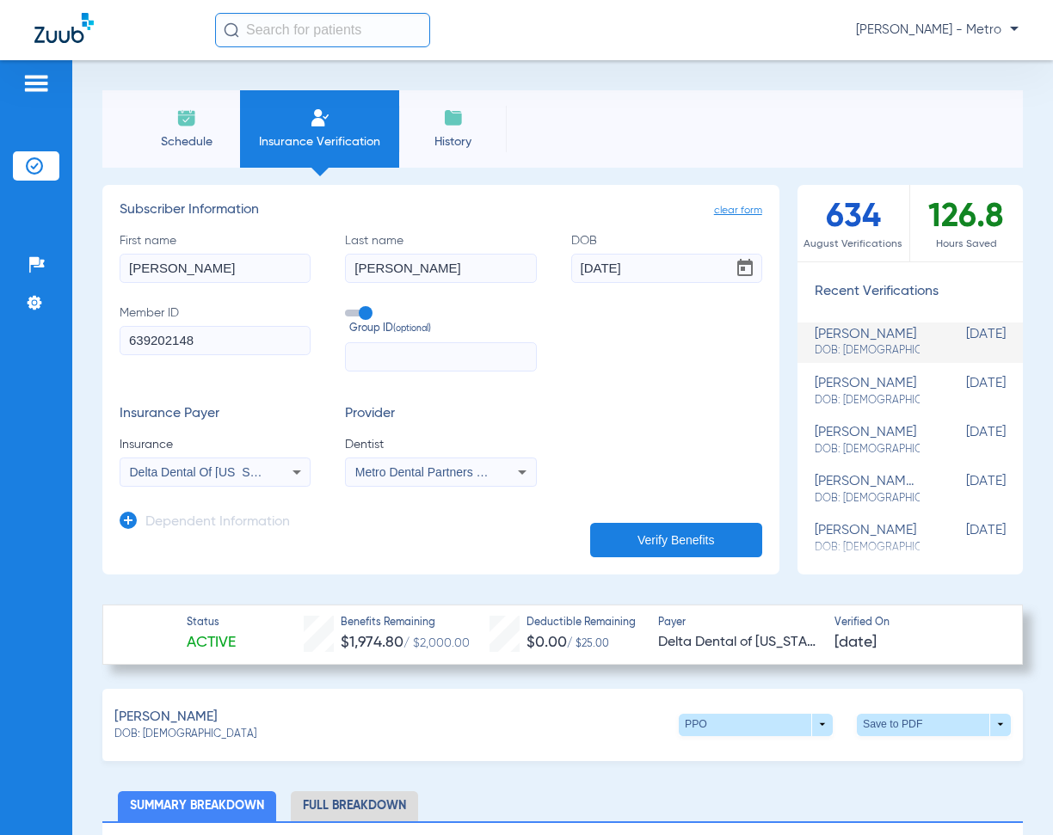
click at [124, 521] on icon at bounding box center [128, 520] width 17 height 17
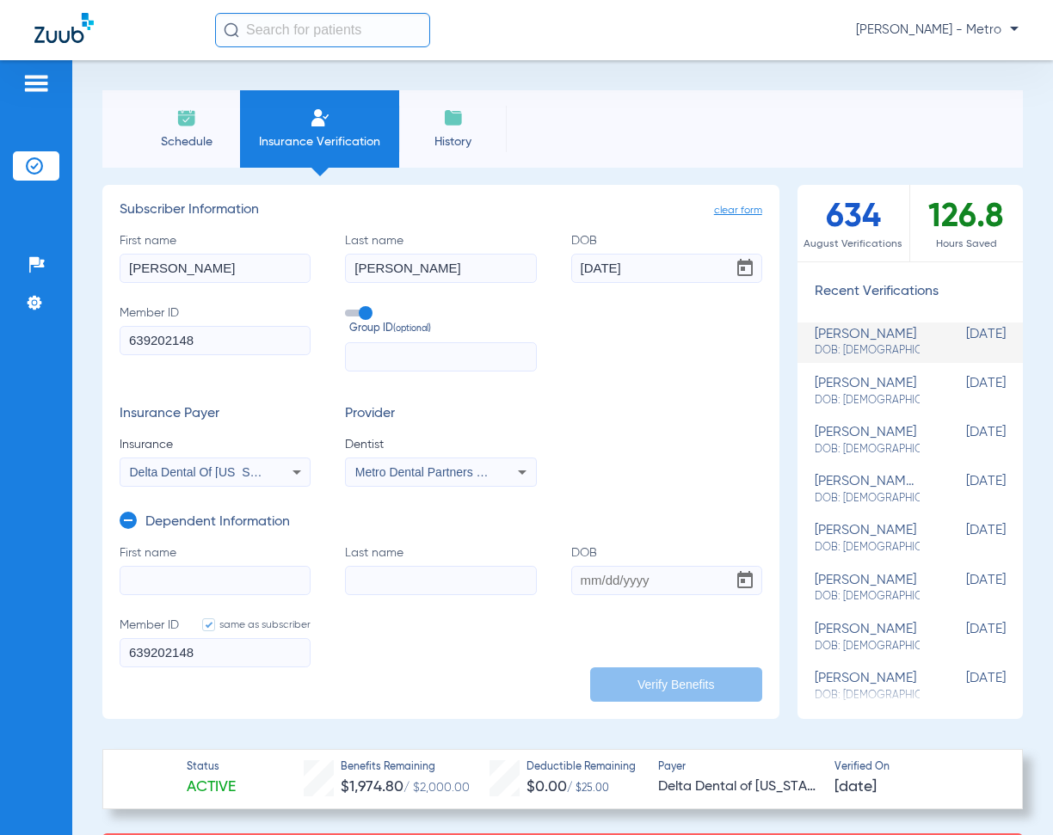
click at [189, 571] on input "First name" at bounding box center [215, 580] width 191 height 29
type input "briseis"
drag, startPoint x: 423, startPoint y: 579, endPoint x: 241, endPoint y: 587, distance: 182.5
click at [241, 587] on form "First name briseis Last name riverio DOB Required Member ID same as subscriber …" at bounding box center [441, 617] width 643 height 145
type input "rivero"
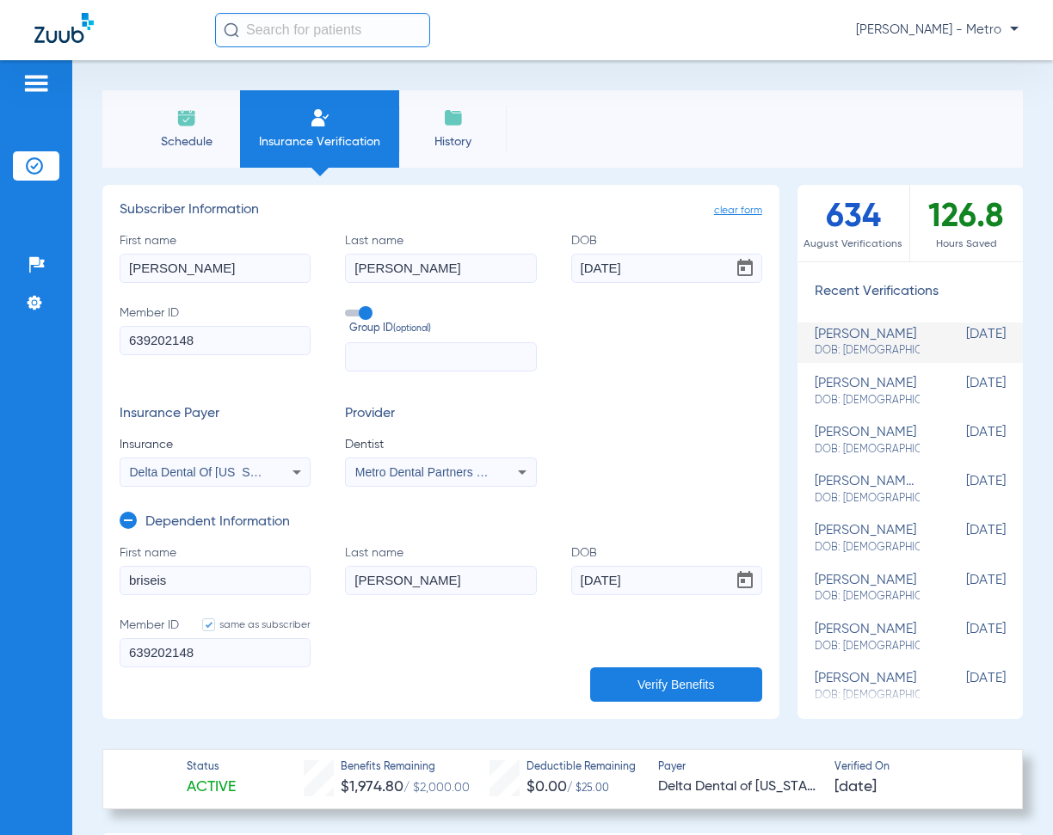
click at [617, 687] on button "Verify Benefits" at bounding box center [676, 685] width 172 height 34
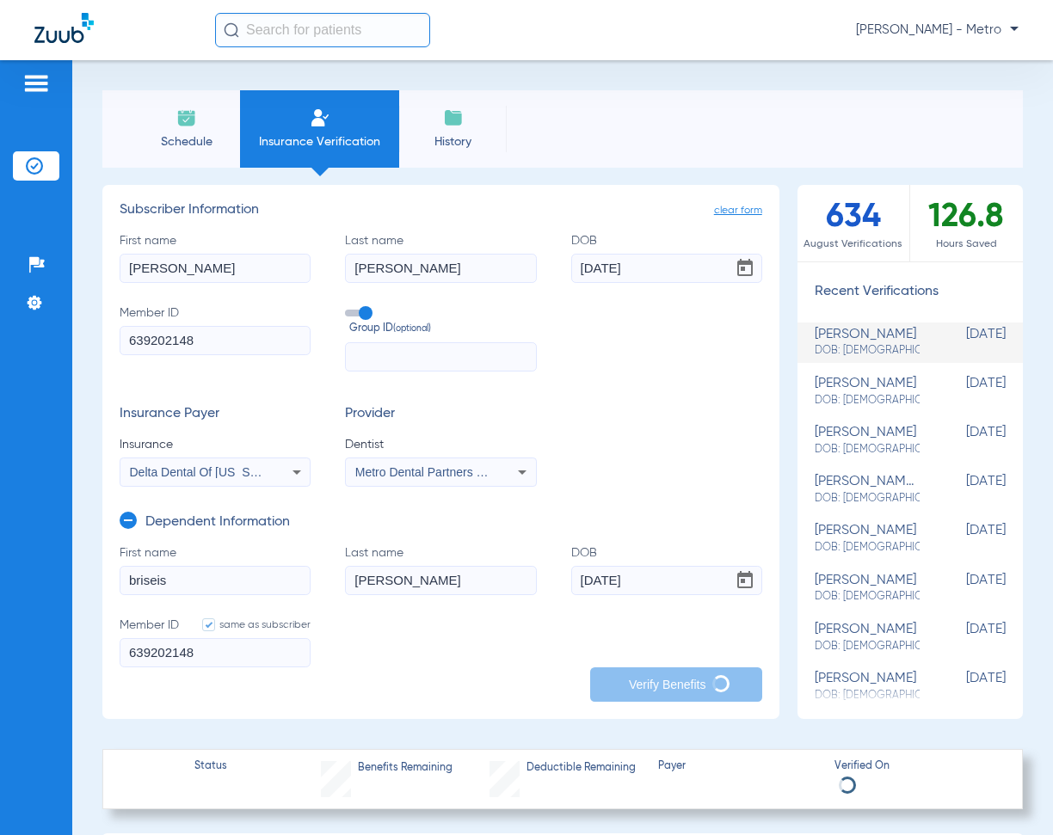
click at [681, 587] on input "04/05/2001" at bounding box center [666, 580] width 191 height 29
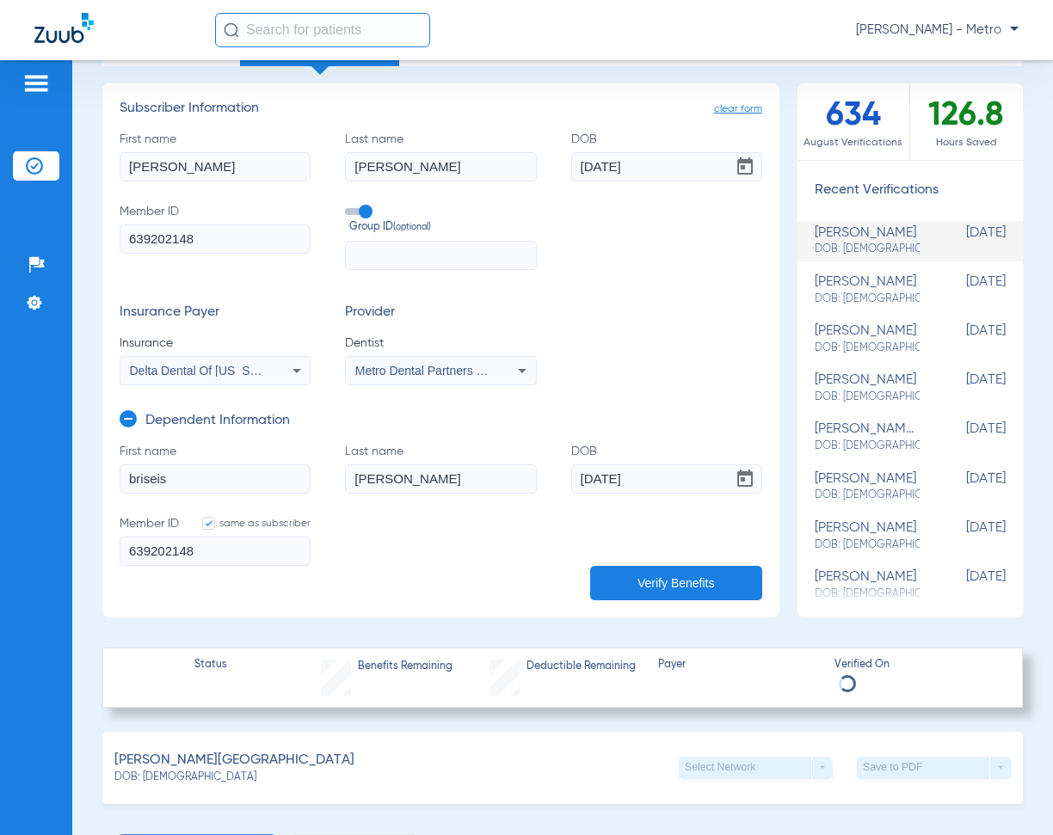
scroll to position [258, 0]
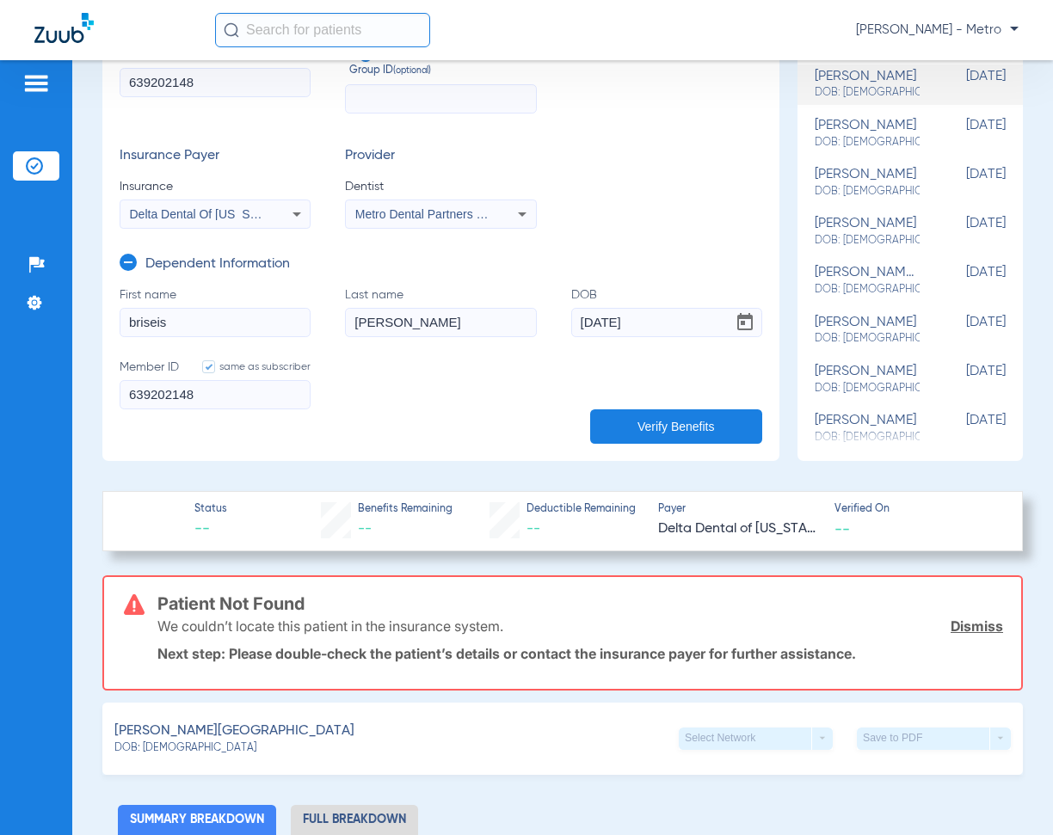
click at [681, 325] on input "04/05/2001" at bounding box center [666, 322] width 191 height 29
type input "04/05/0200"
click at [681, 421] on button "Verify Benefits" at bounding box center [676, 426] width 172 height 34
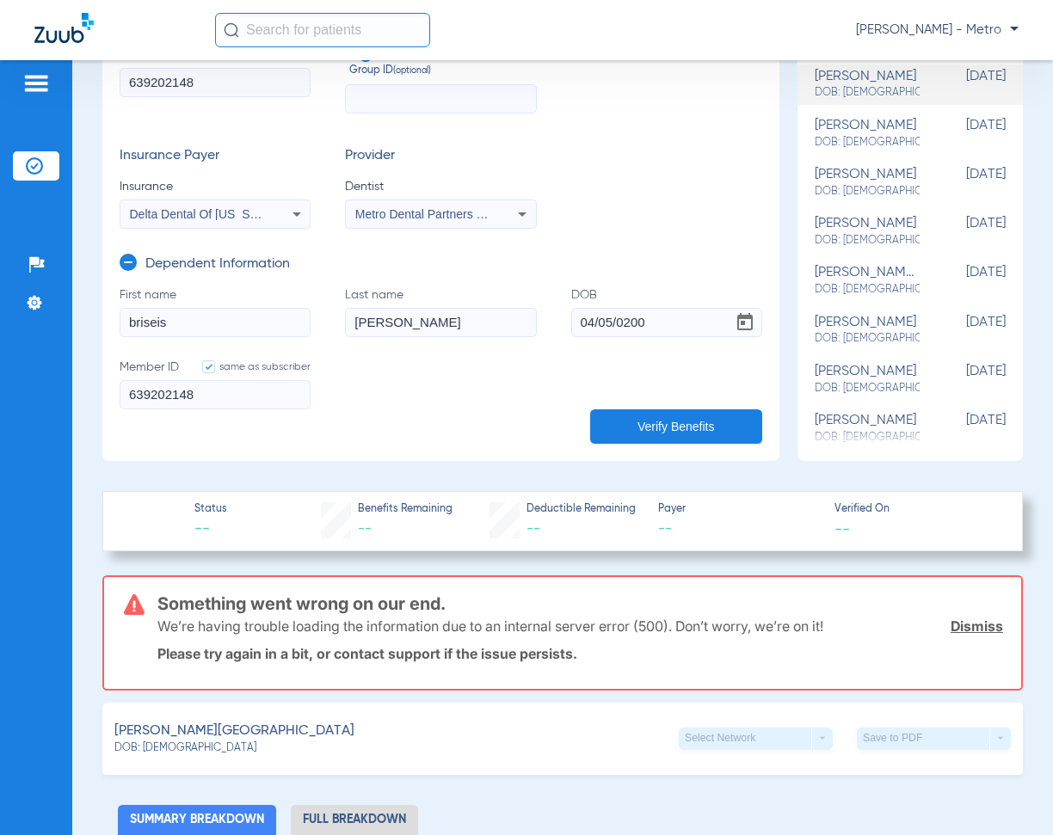
click at [658, 412] on button "Verify Benefits" at bounding box center [676, 426] width 172 height 34
click at [662, 415] on button "Verify Benefits" at bounding box center [676, 426] width 172 height 34
click at [674, 422] on button "Verify Benefits" at bounding box center [676, 426] width 172 height 34
click at [967, 619] on link "Dismiss" at bounding box center [977, 626] width 52 height 17
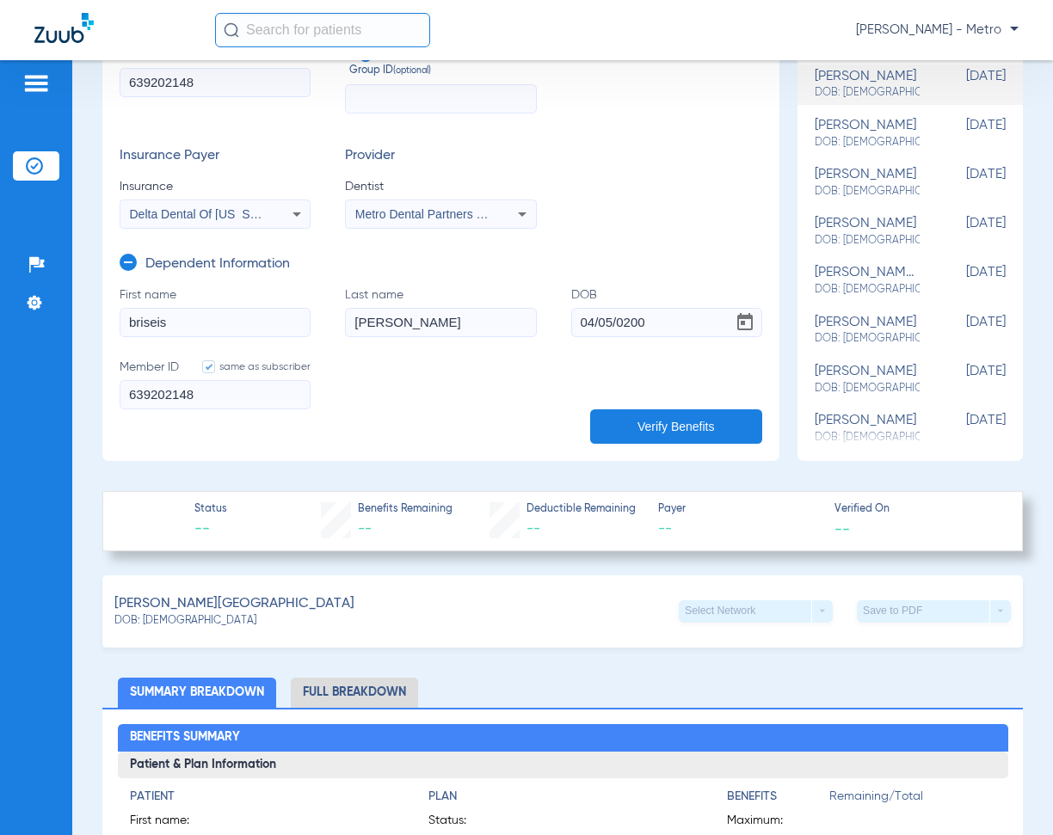
click at [684, 415] on button "Verify Benefits" at bounding box center [676, 426] width 172 height 34
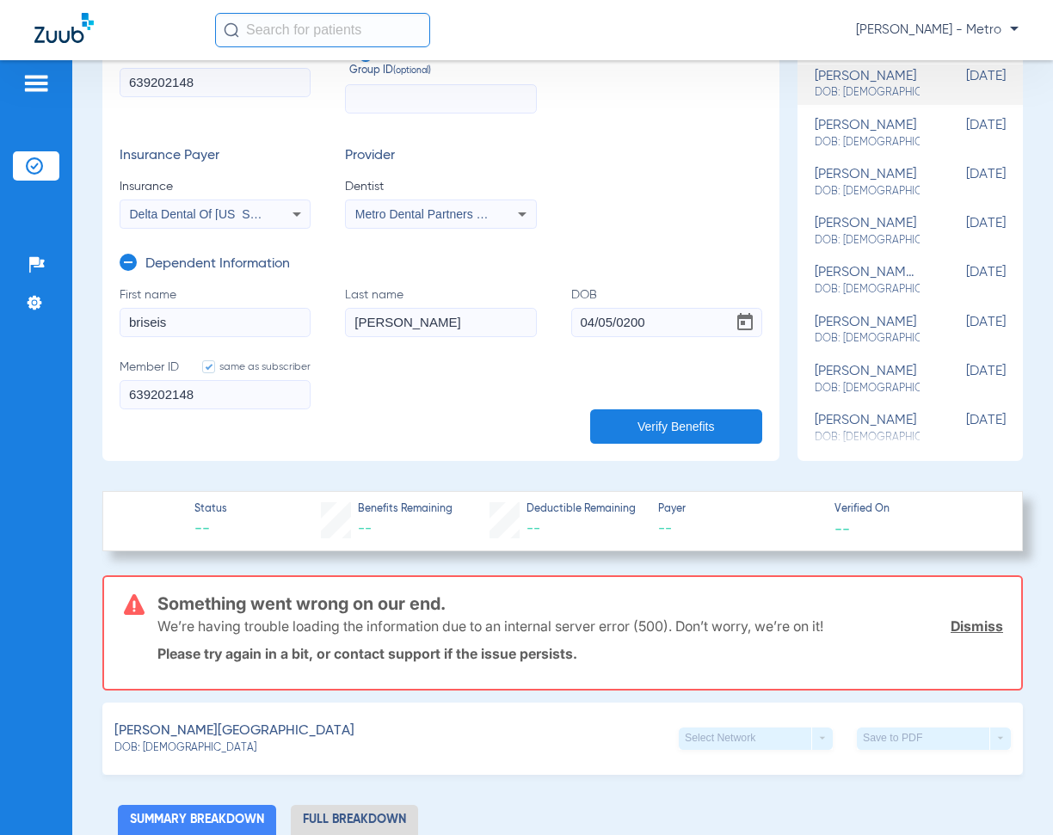
click at [684, 415] on button "Verify Benefits" at bounding box center [676, 426] width 172 height 34
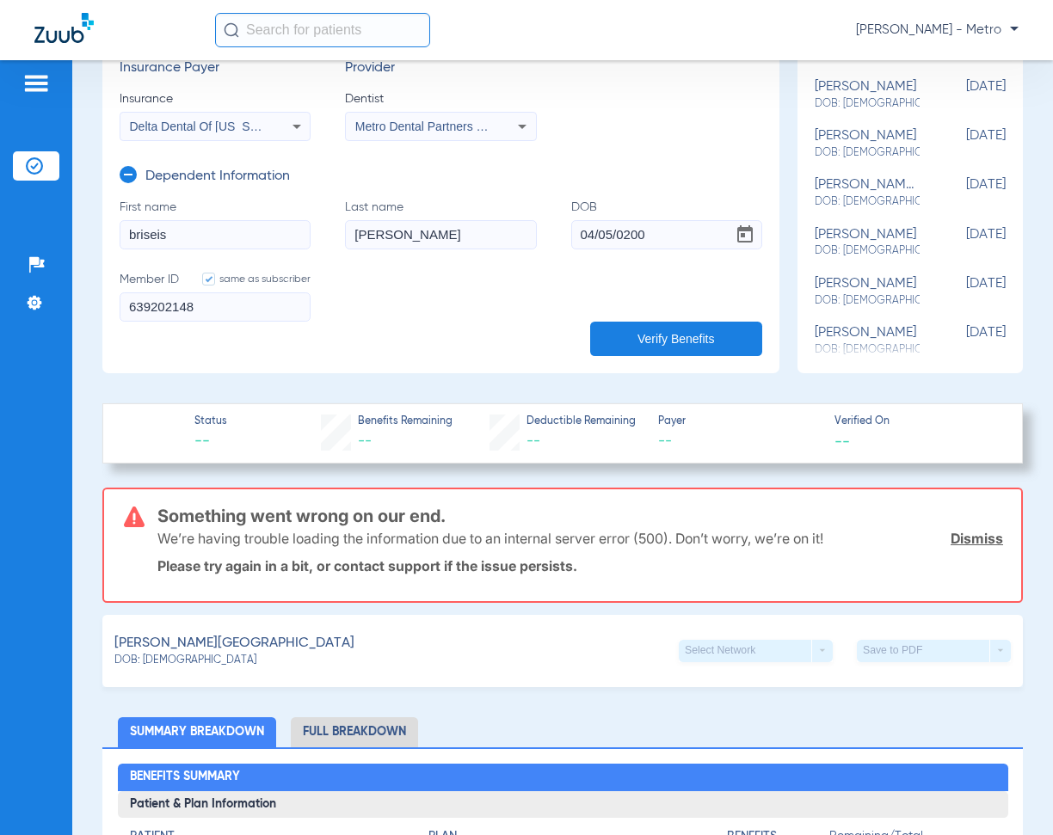
scroll to position [344, 0]
